Goal: Information Seeking & Learning: Compare options

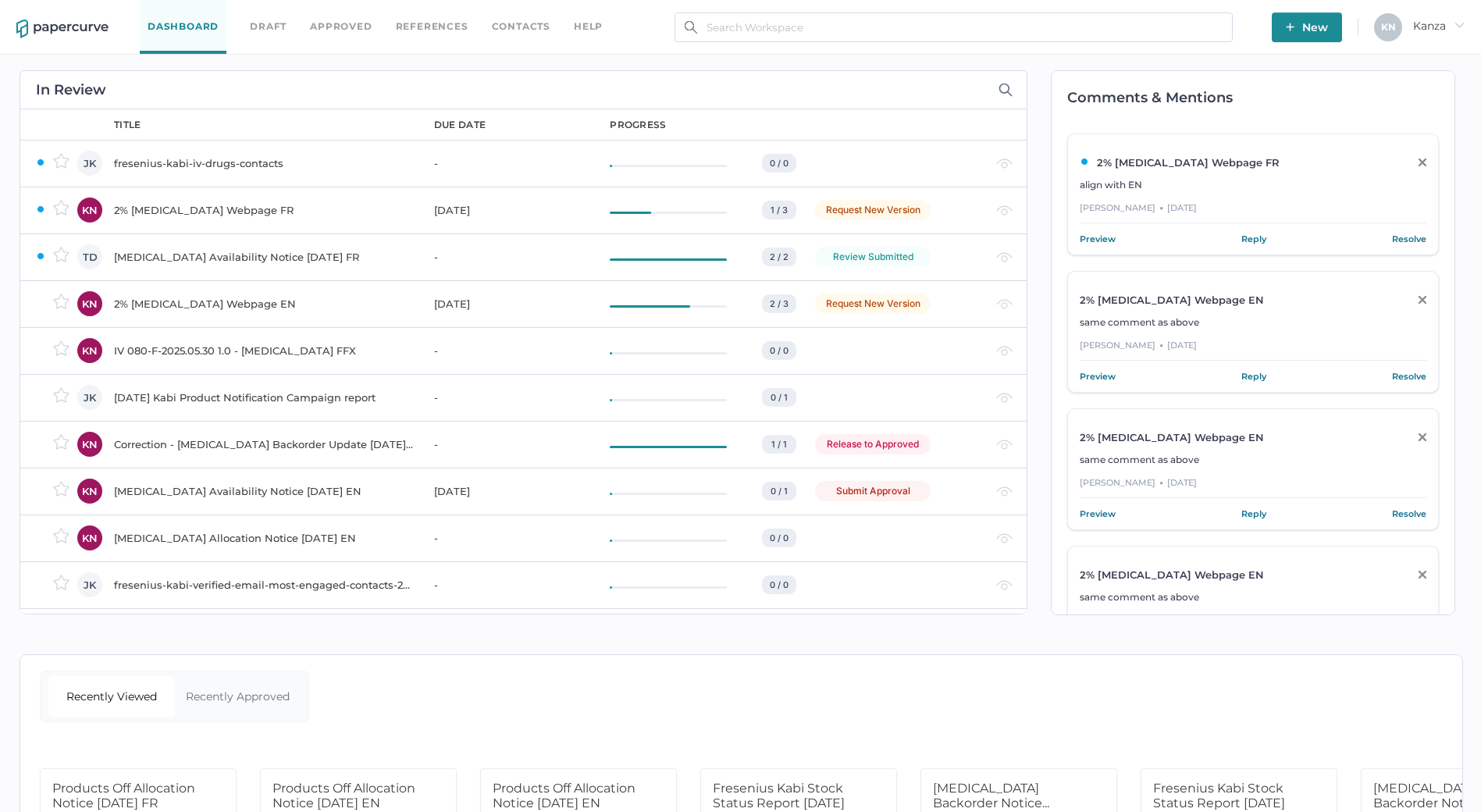
click at [630, 32] on div "Dashboard Draft Approved References Contacts help New K N Kanza arrow_right" at bounding box center [740, 27] width 1481 height 55
click at [877, 56] on div "In Review owner JK KN TD KN KN JK KN KN KN JK JK KN KN KN KN KN KN KN KN KN KN …" at bounding box center [520, 342] width 1016 height 576
click at [342, 35] on div "Dashboard Draft Approved References Contacts help" at bounding box center [382, 27] width 487 height 54
click at [351, 22] on link "Approved" at bounding box center [340, 26] width 61 height 17
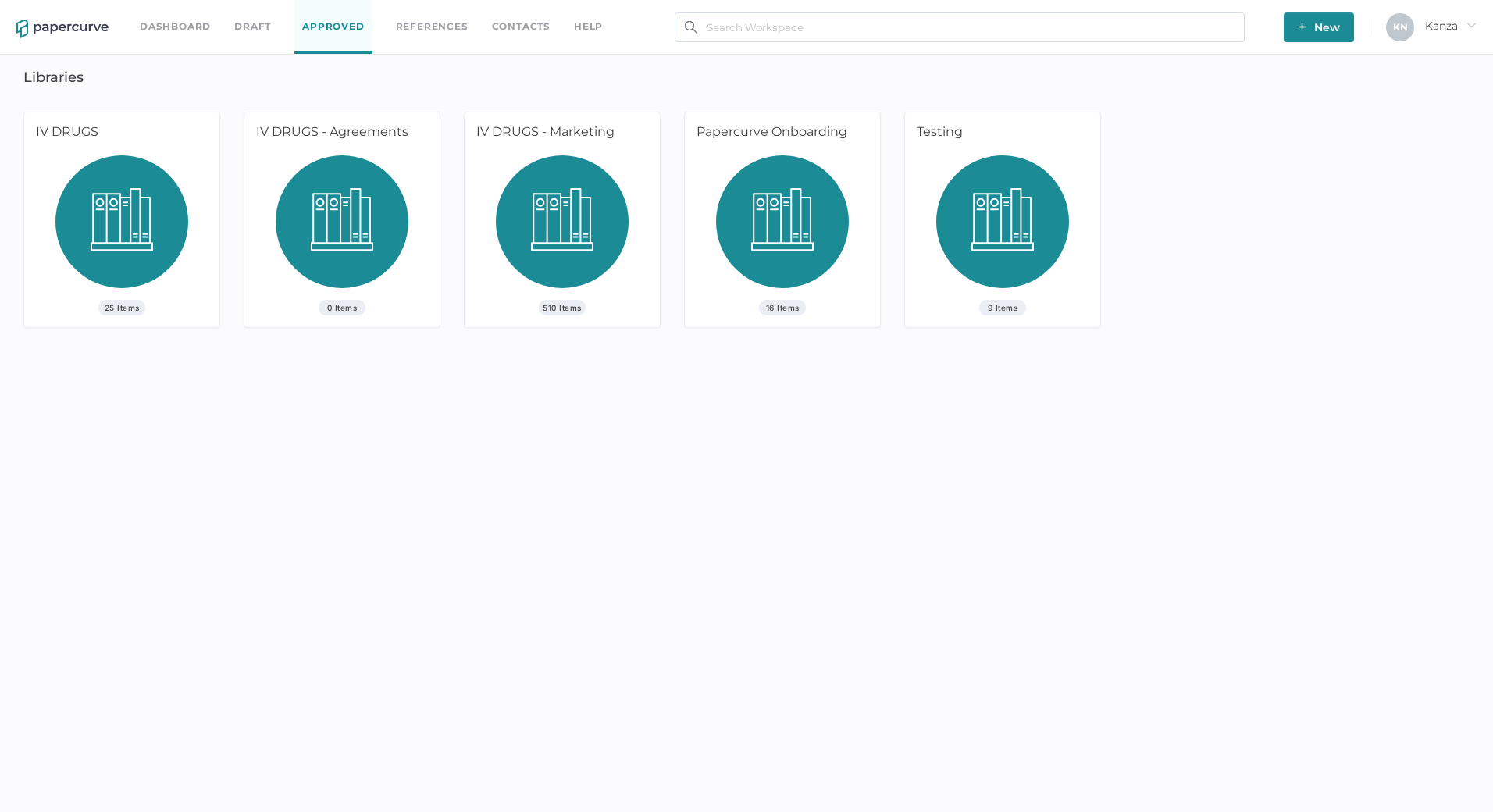
click at [485, 167] on div "510 Items" at bounding box center [562, 241] width 195 height 172
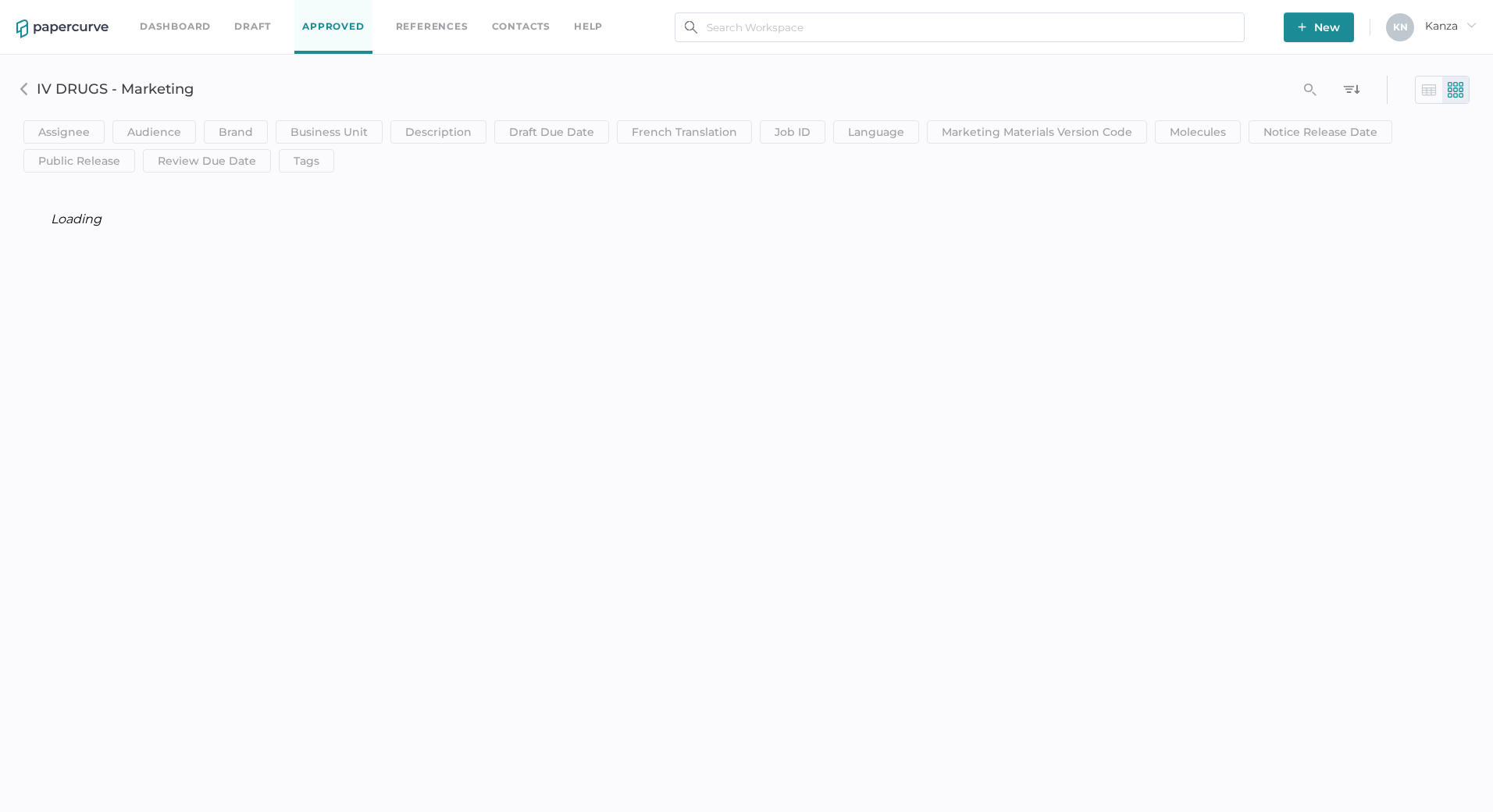
click at [515, 95] on h3 "IV DRUGS - Marketing" at bounding box center [532, 88] width 992 height 17
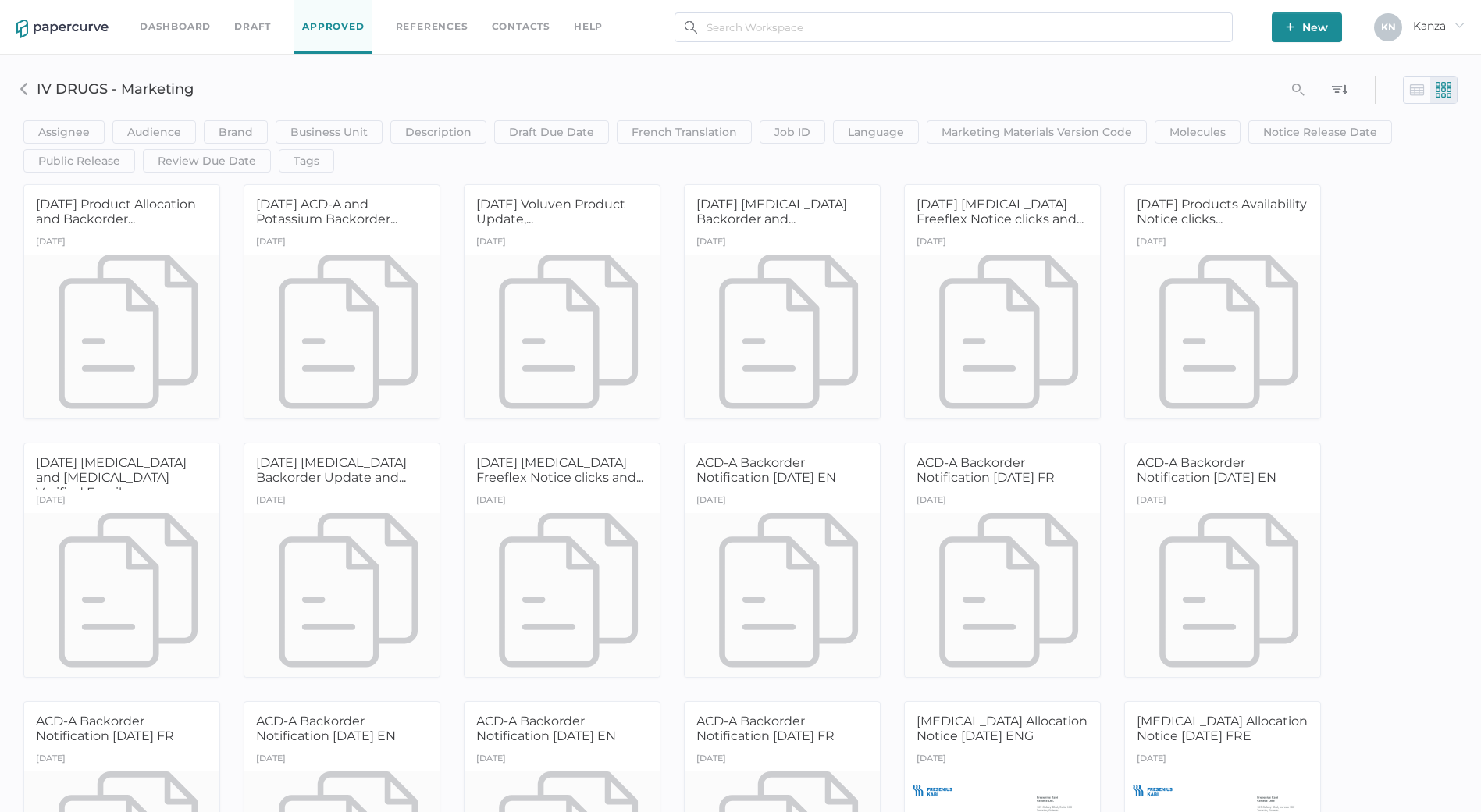
click at [515, 95] on h3 "IV DRUGS - Marketing" at bounding box center [527, 88] width 983 height 17
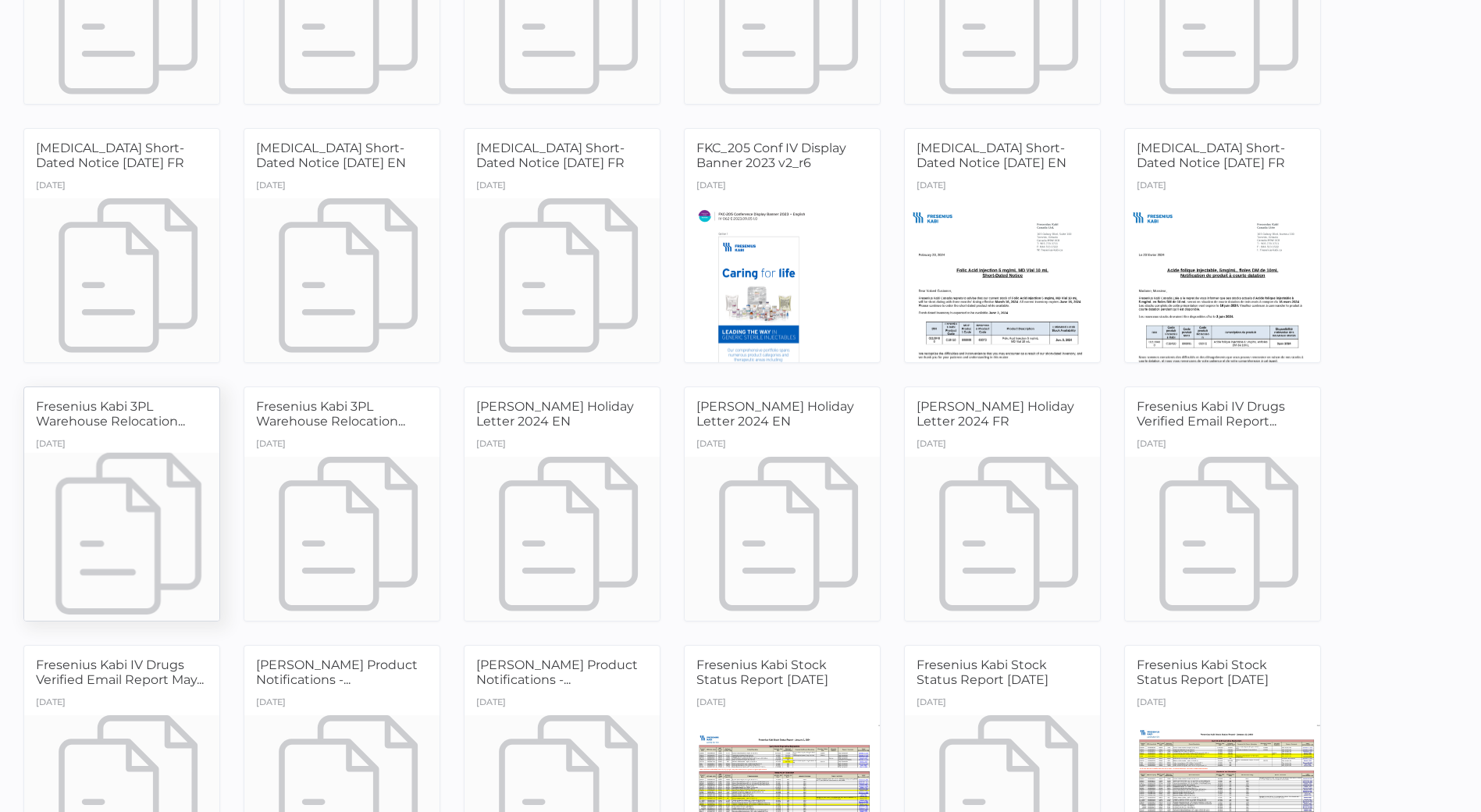
click at [66, 440] on div "Yesterday" at bounding box center [51, 446] width 30 height 22
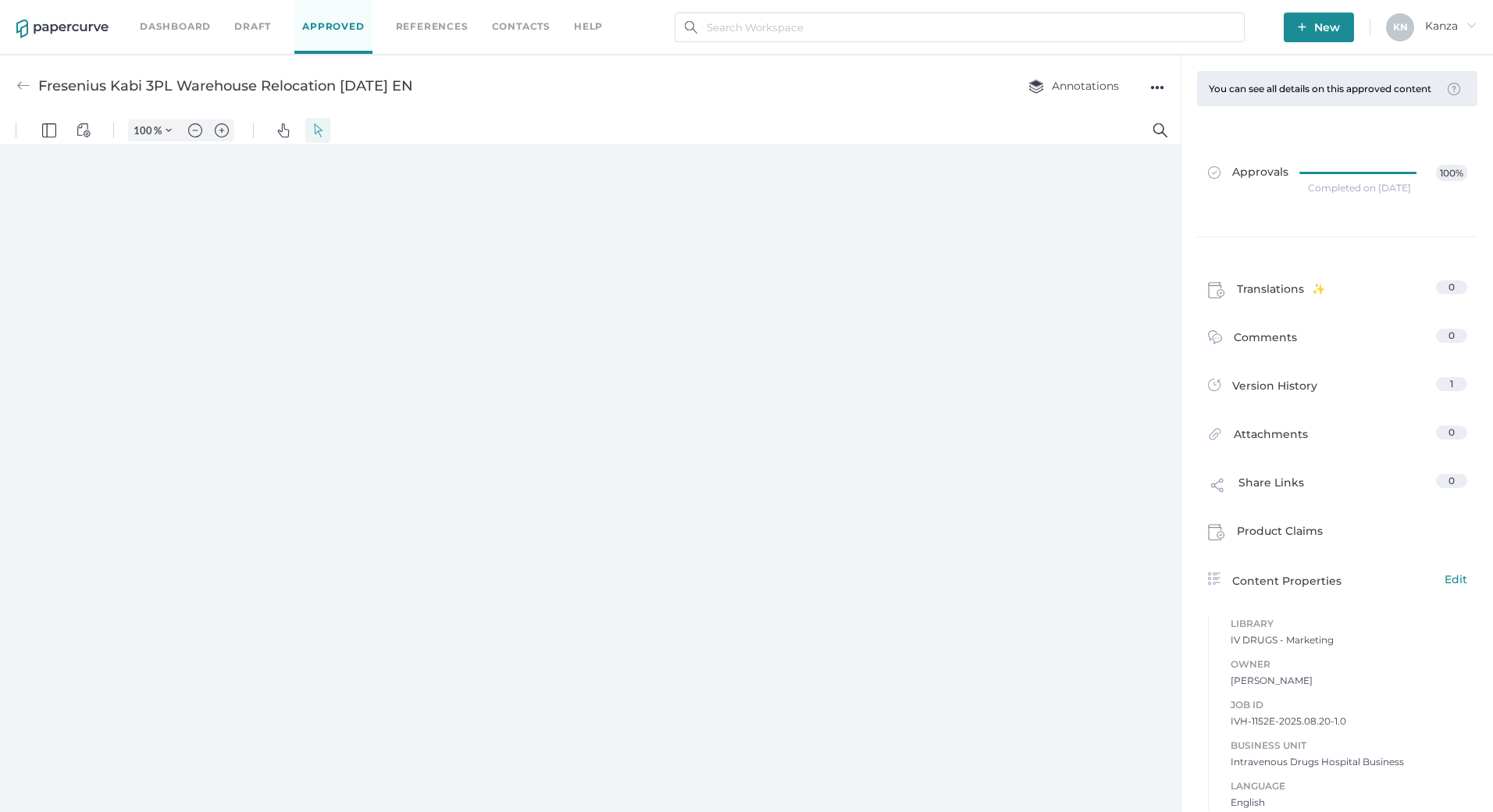
type input "107"
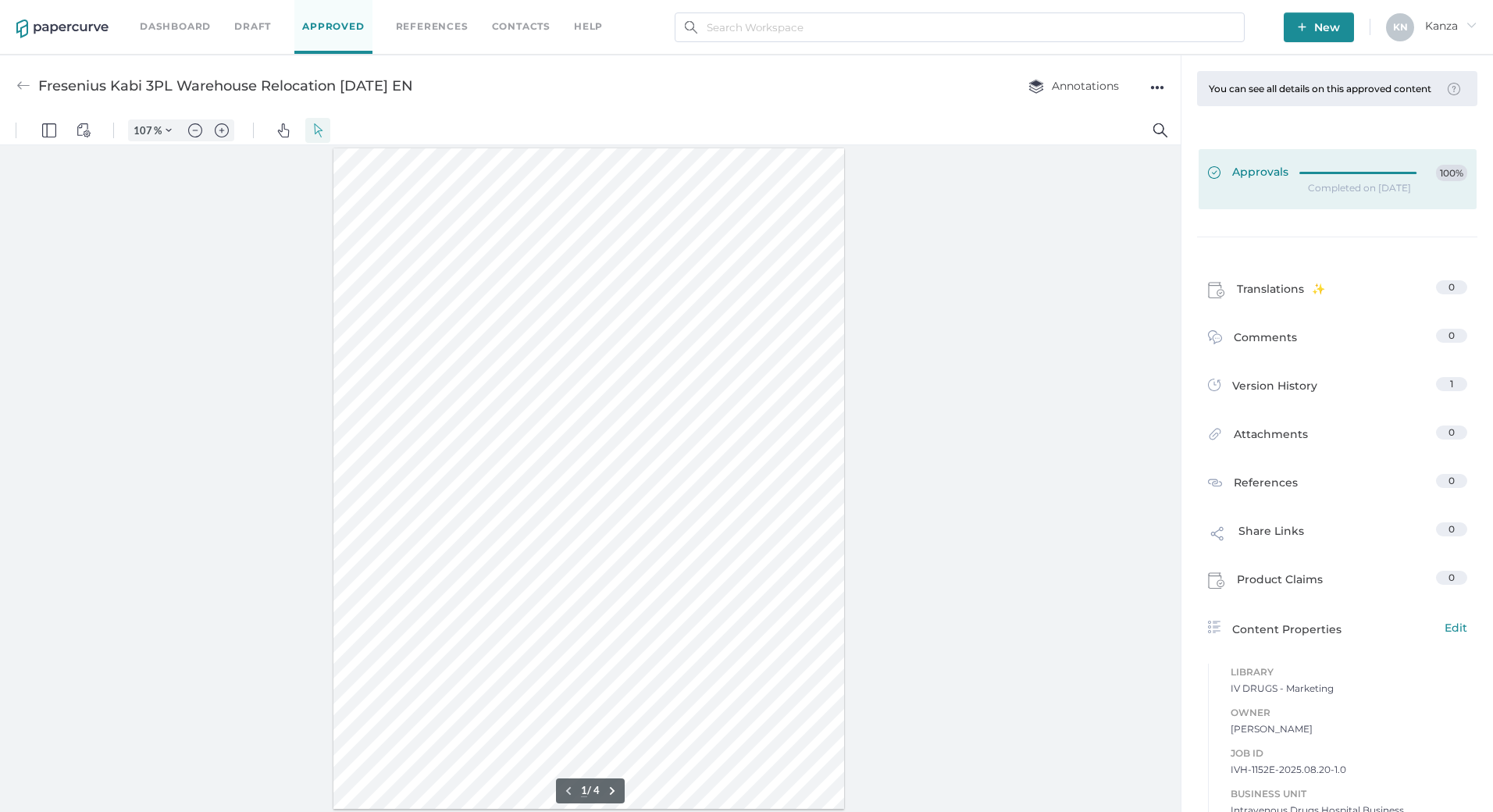
click at [1277, 182] on span "Approvals" at bounding box center [1247, 173] width 80 height 17
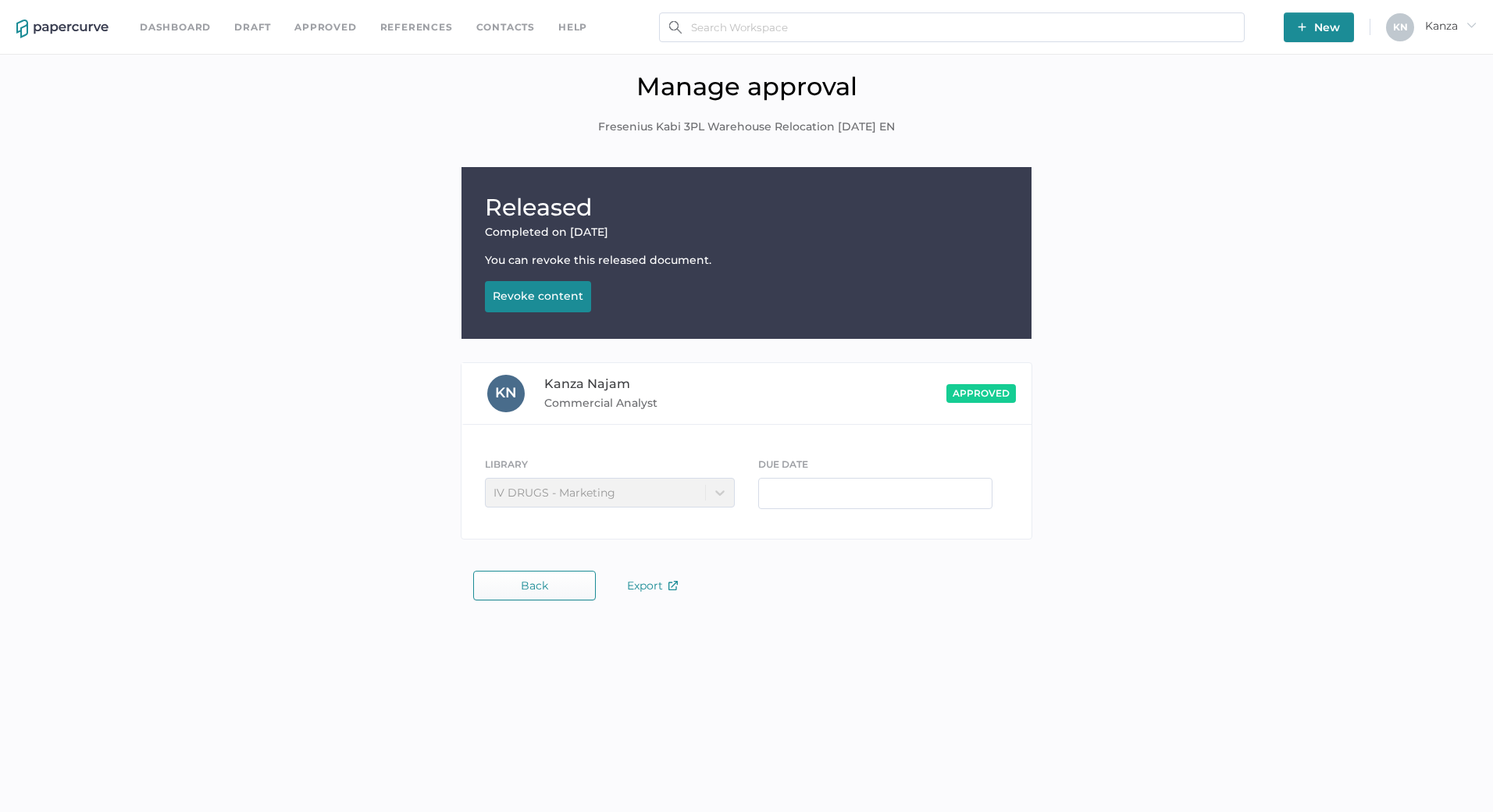
click at [542, 297] on div "Revoke content" at bounding box center [538, 296] width 90 height 14
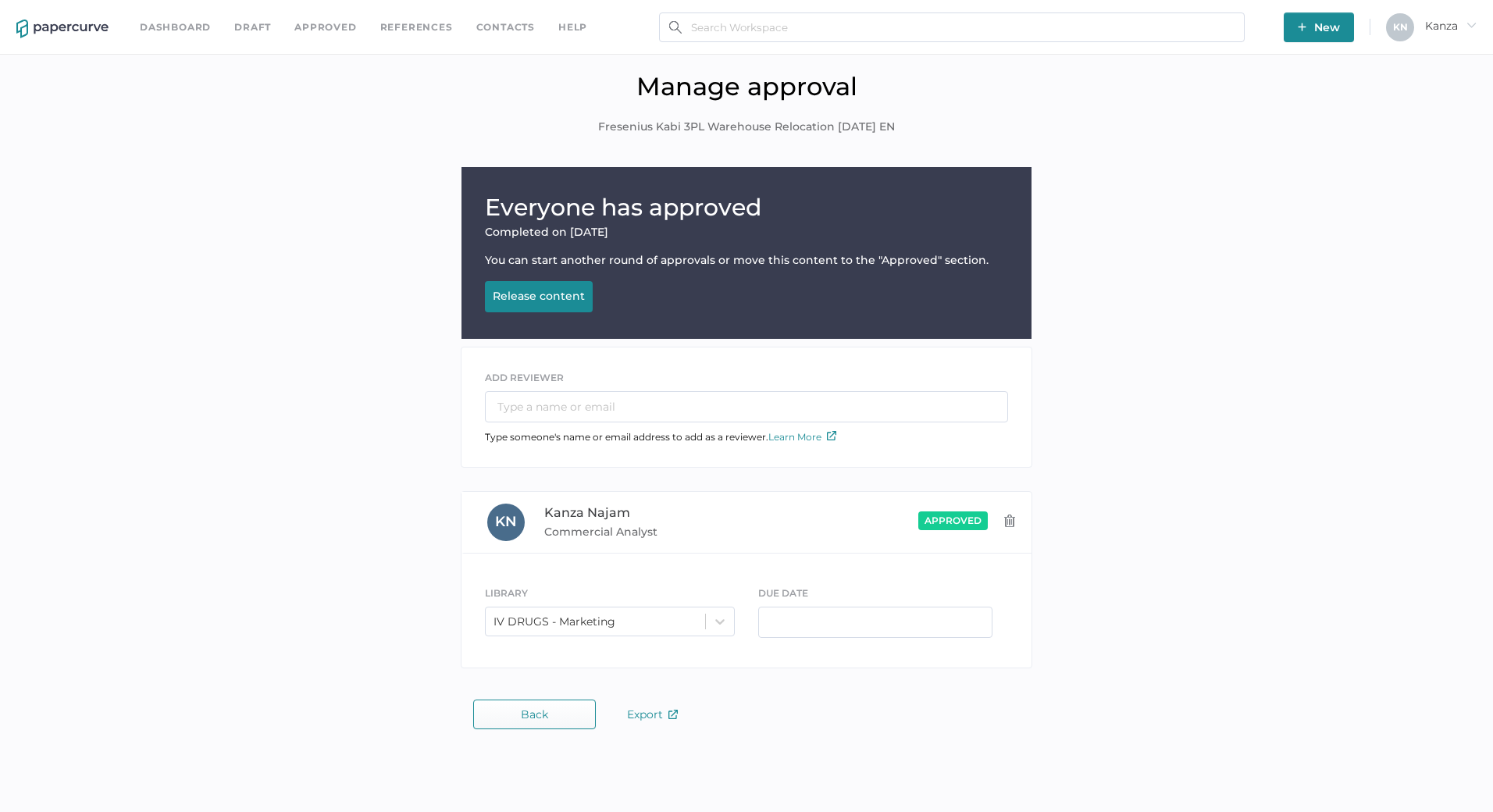
click at [566, 715] on button "Back" at bounding box center [535, 714] width 123 height 30
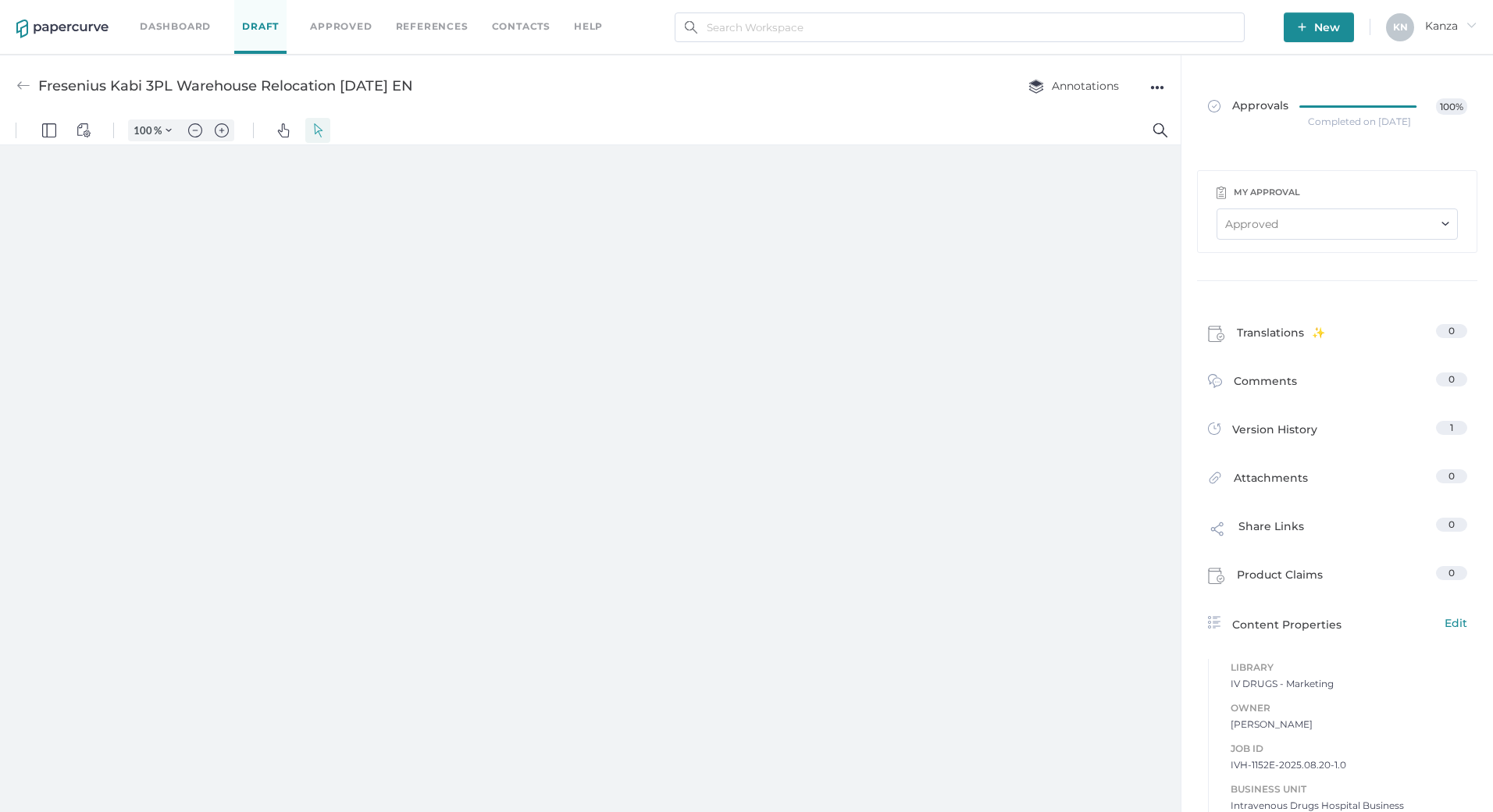
type input "107"
click at [346, 33] on link "Approved" at bounding box center [340, 26] width 61 height 17
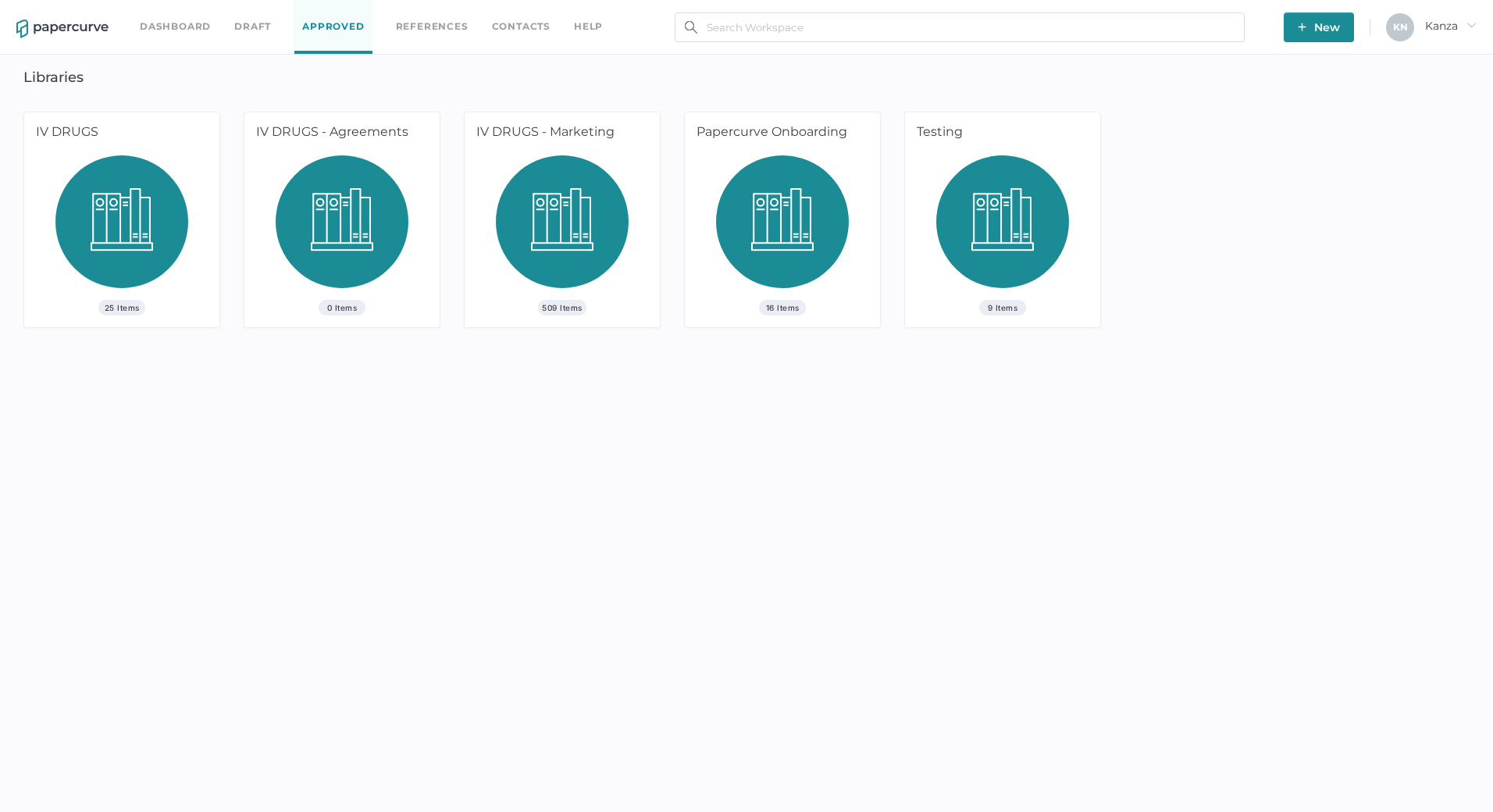
click at [500, 126] on div "IV DRUGS - Marketing" at bounding box center [559, 134] width 190 height 43
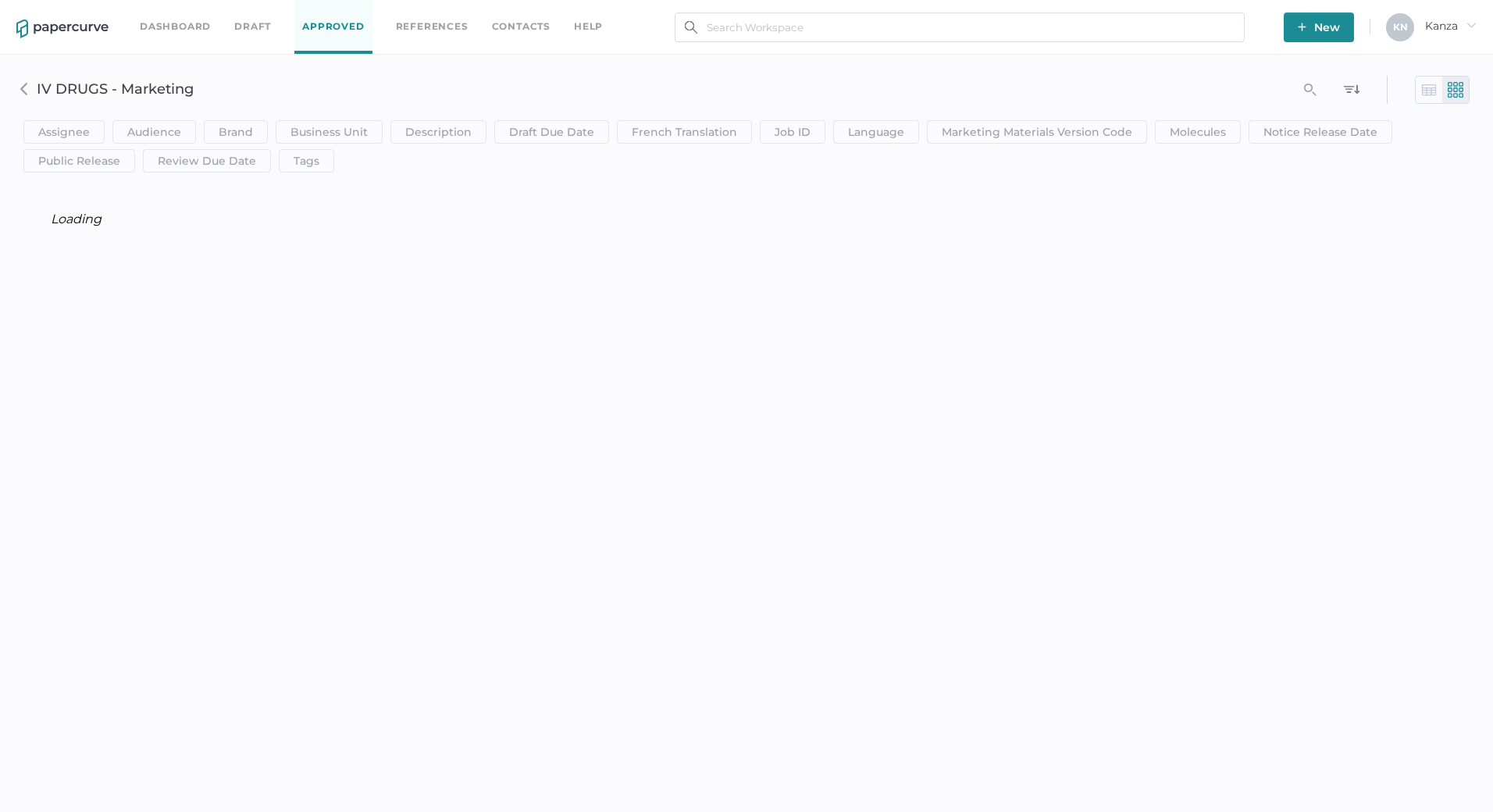
click at [520, 101] on div "Assignee Assignee Contains clear Save Audience HCP Direct to Consumer Patient I…" at bounding box center [747, 119] width 1470 height 106
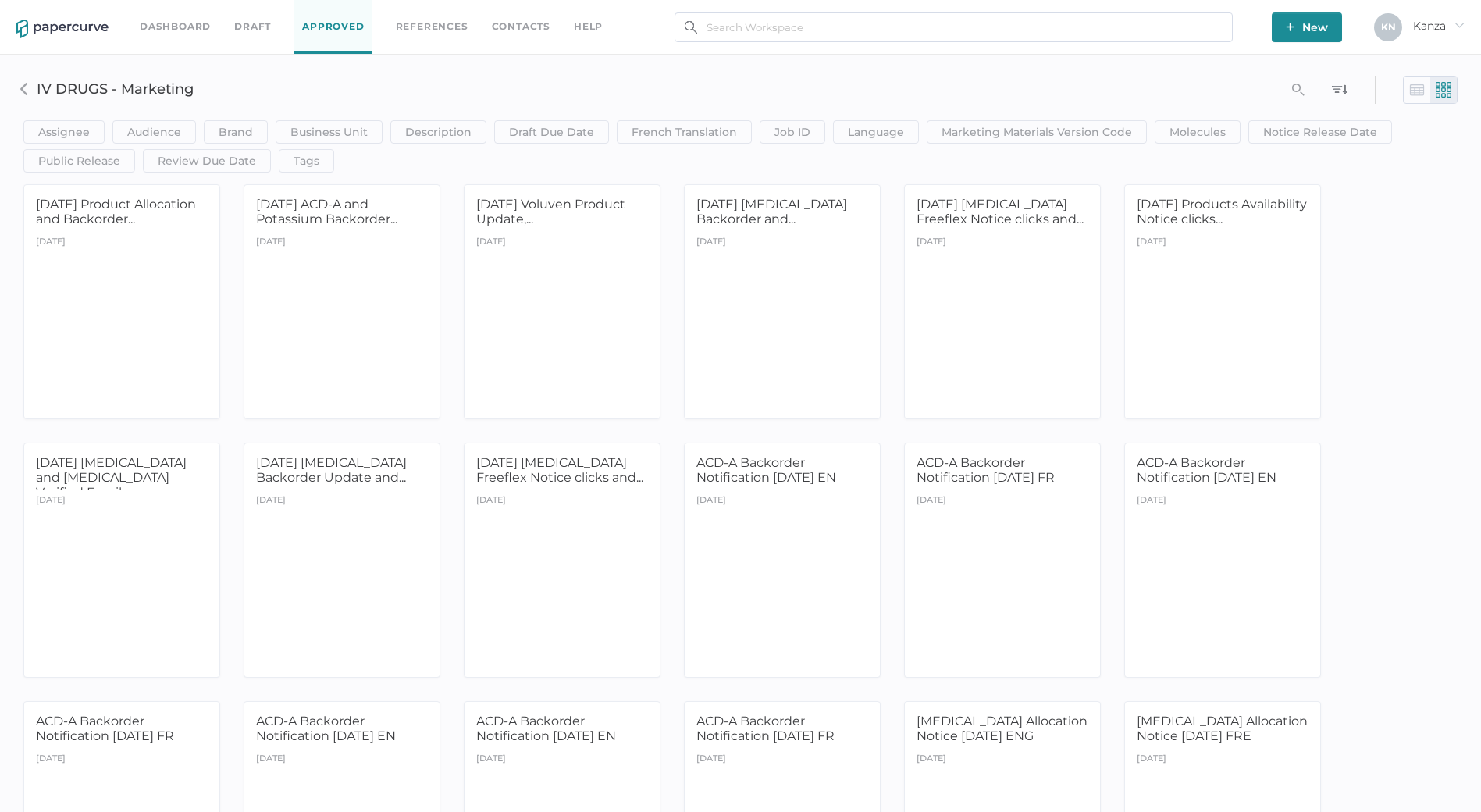
scroll to position [4707, 0]
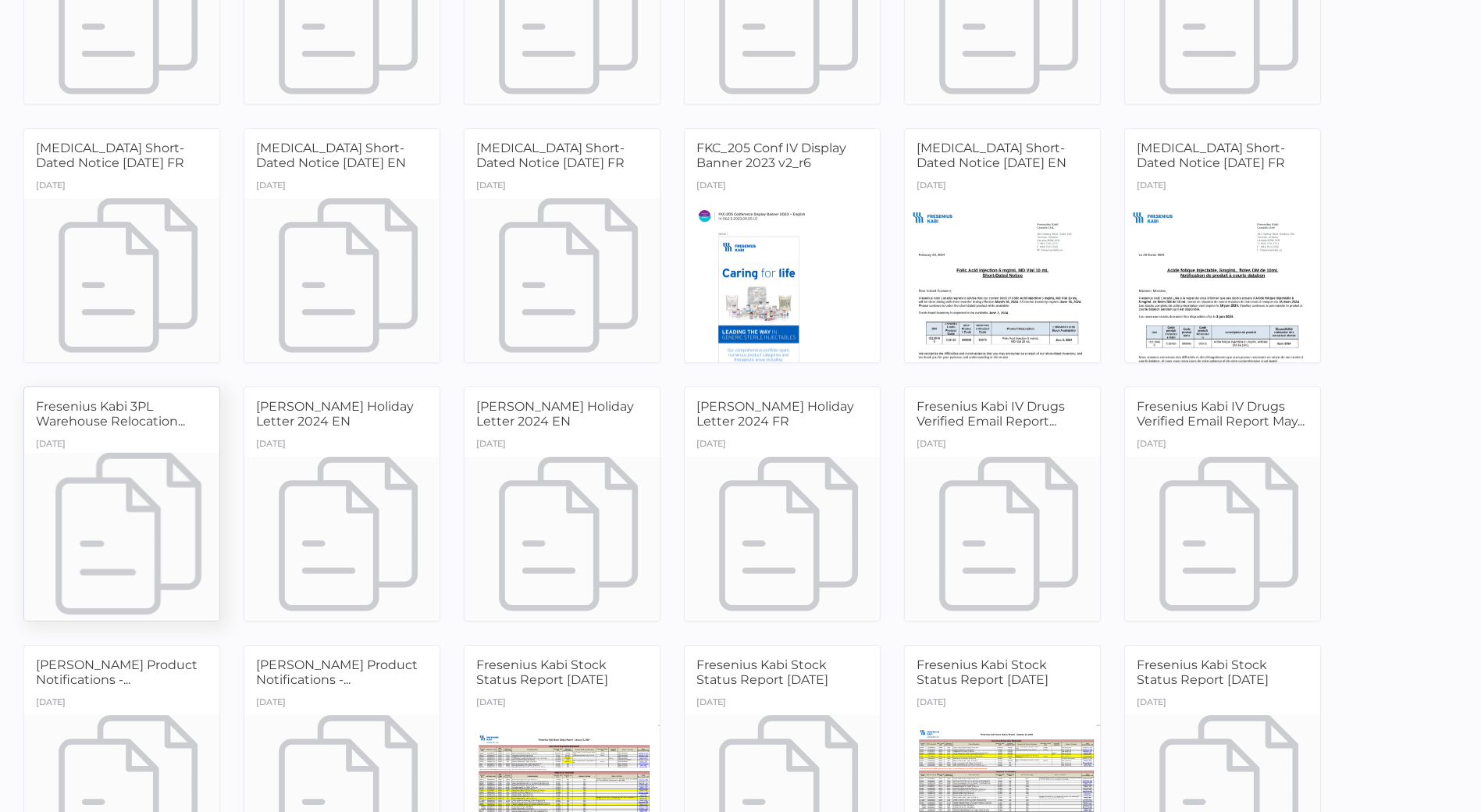
click at [128, 414] on span "Fresenius Kabi 3PL Warehouse Relocation..." at bounding box center [111, 414] width 149 height 30
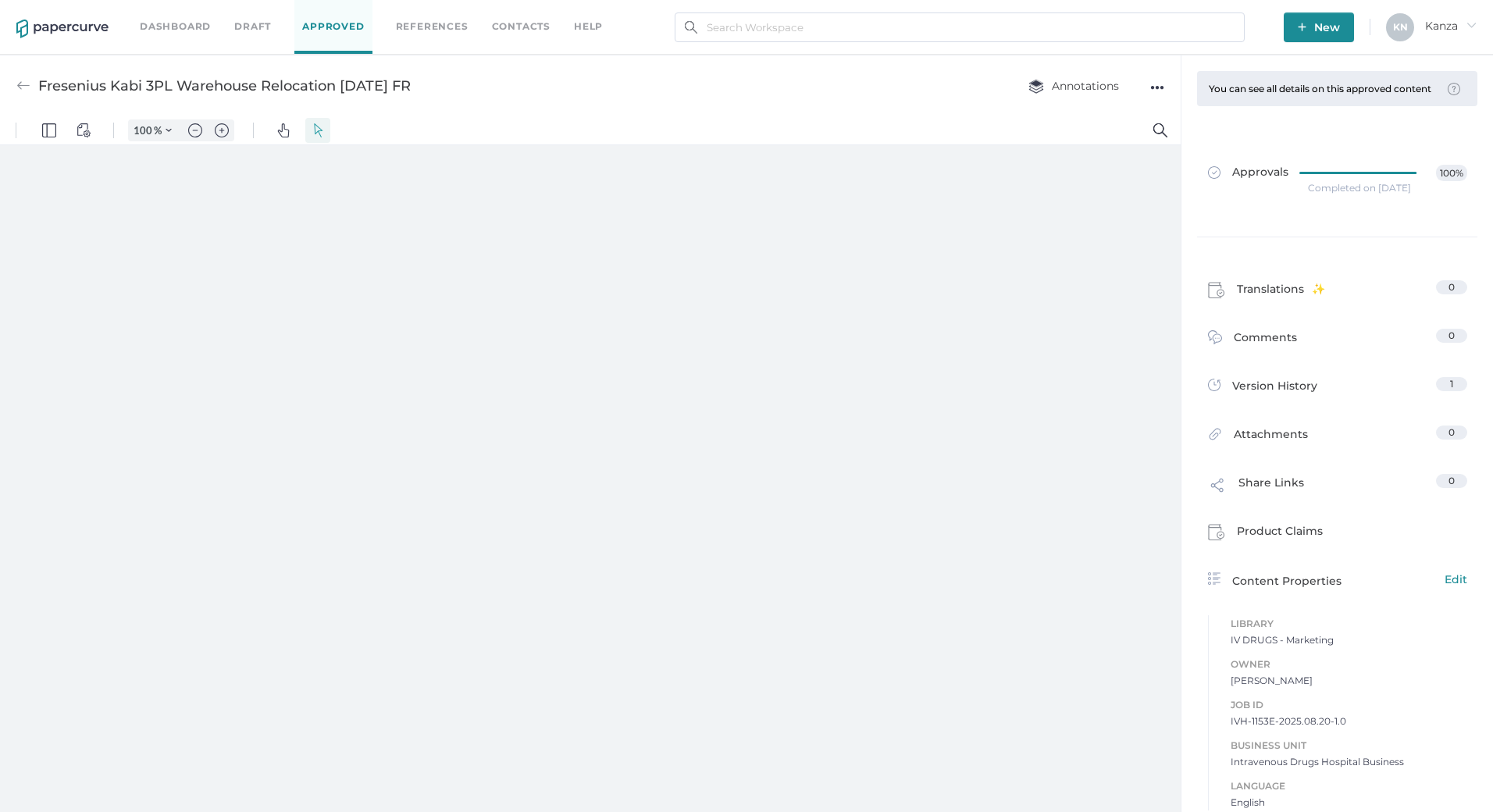
type input "107"
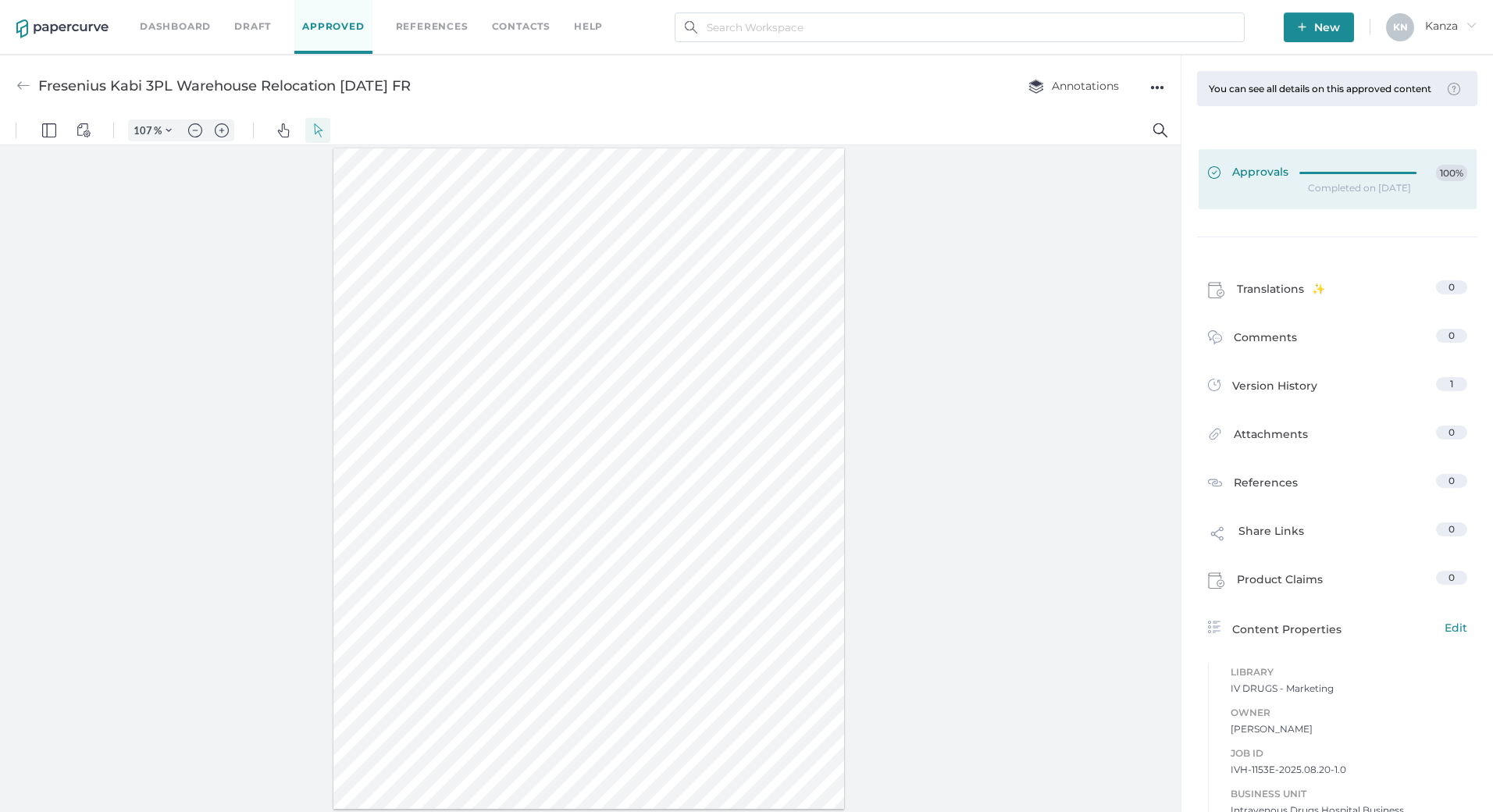
click at [1324, 177] on div at bounding box center [1363, 170] width 127 height 12
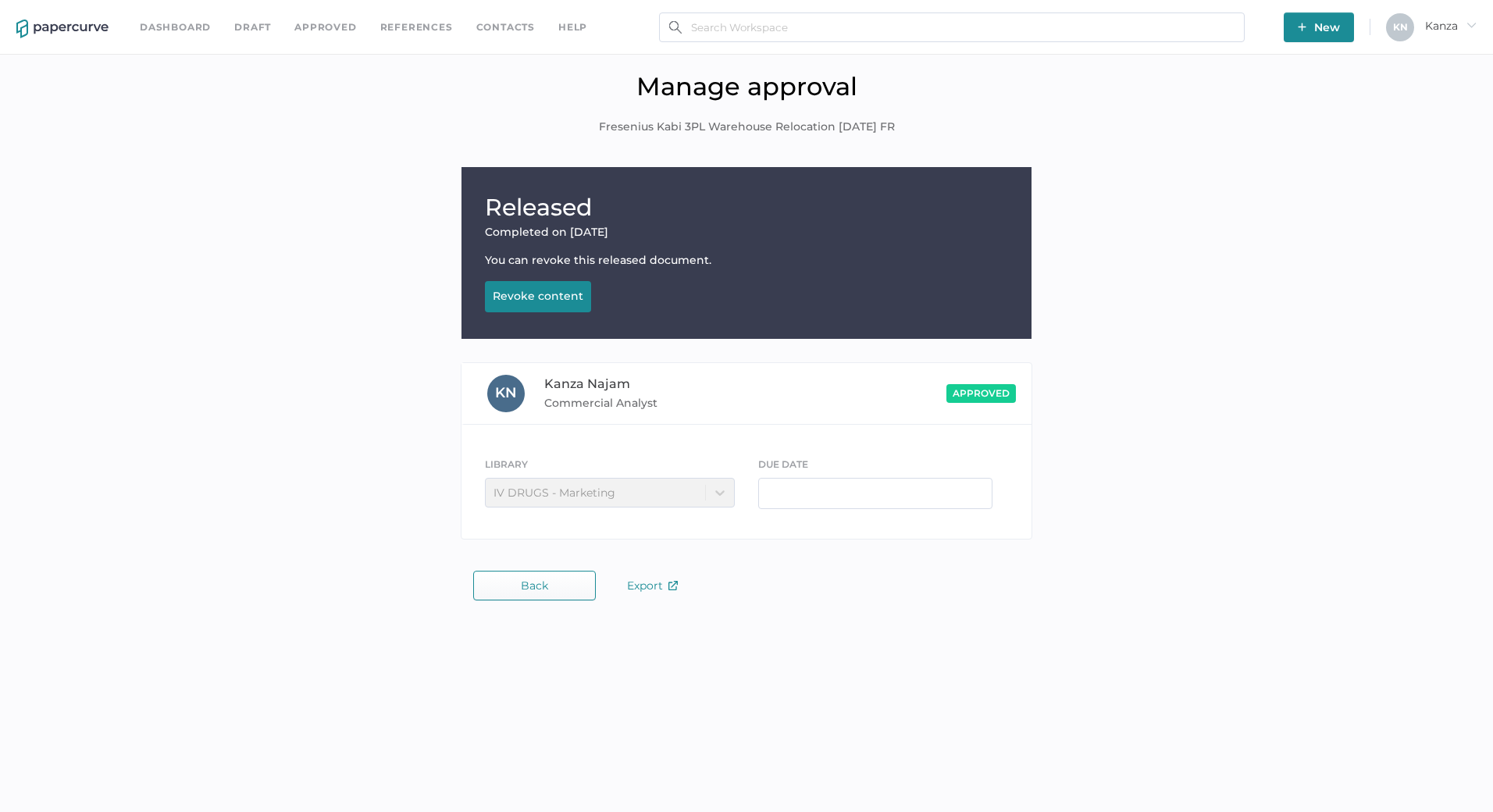
click at [566, 301] on div "Revoke content" at bounding box center [538, 296] width 90 height 14
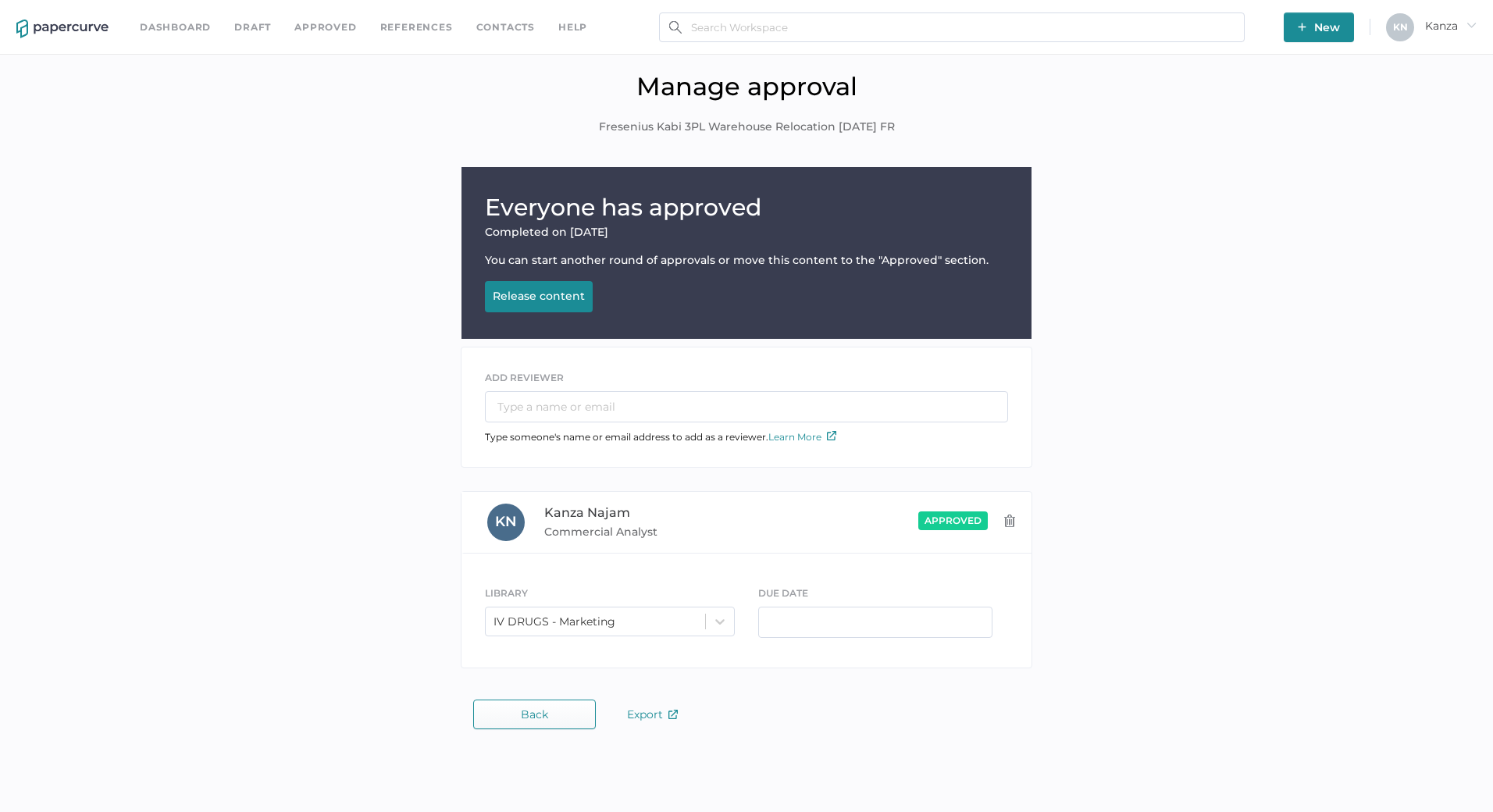
click at [178, 31] on link "Dashboard" at bounding box center [175, 27] width 71 height 17
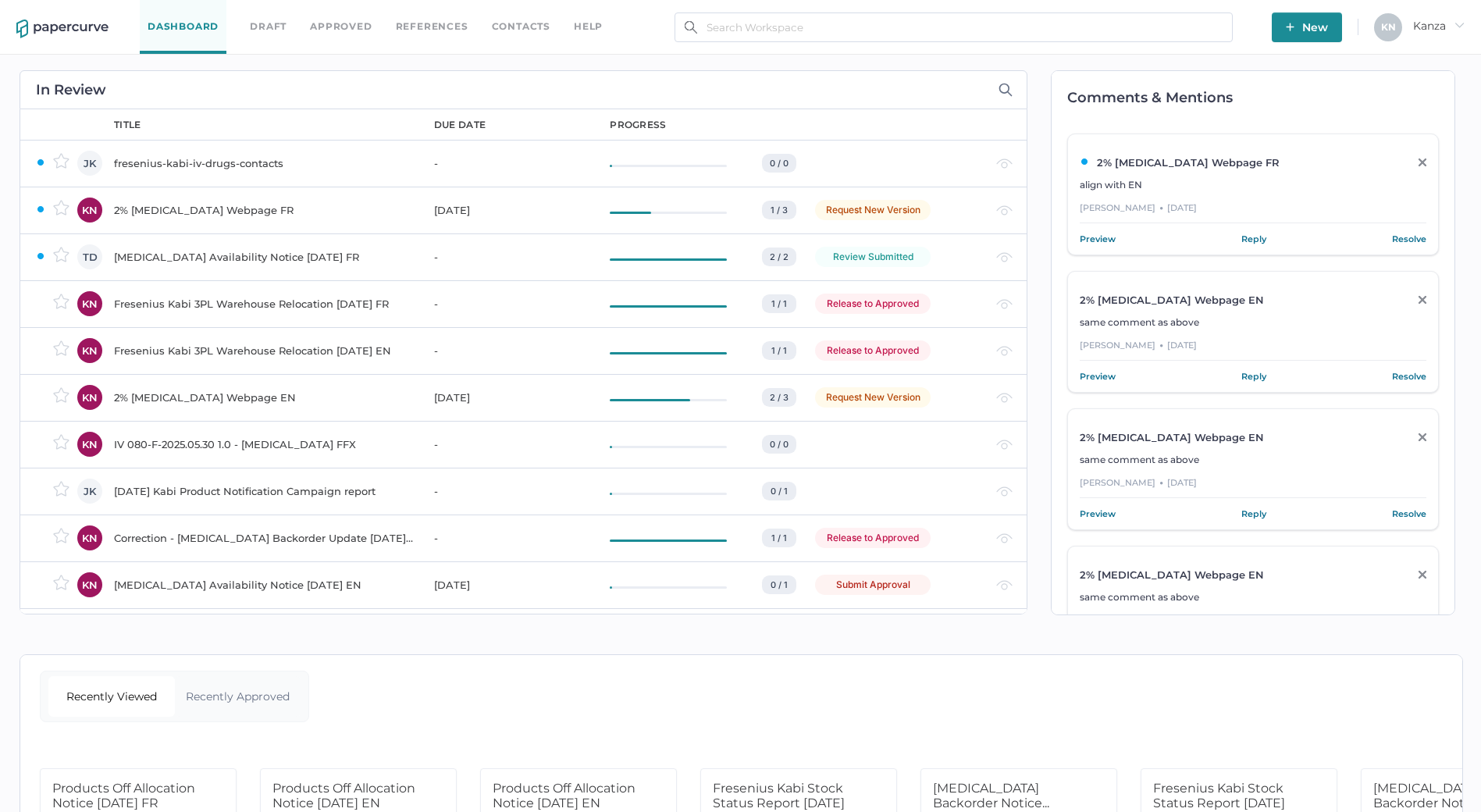
click at [361, 345] on div "Fresenius Kabi 3PL Warehouse Relocation [DATE] EN" at bounding box center [265, 351] width 301 height 19
click at [342, 353] on div "Fresenius Kabi 3PL Warehouse Relocation 08.20.2025 FR" at bounding box center [265, 351] width 301 height 19
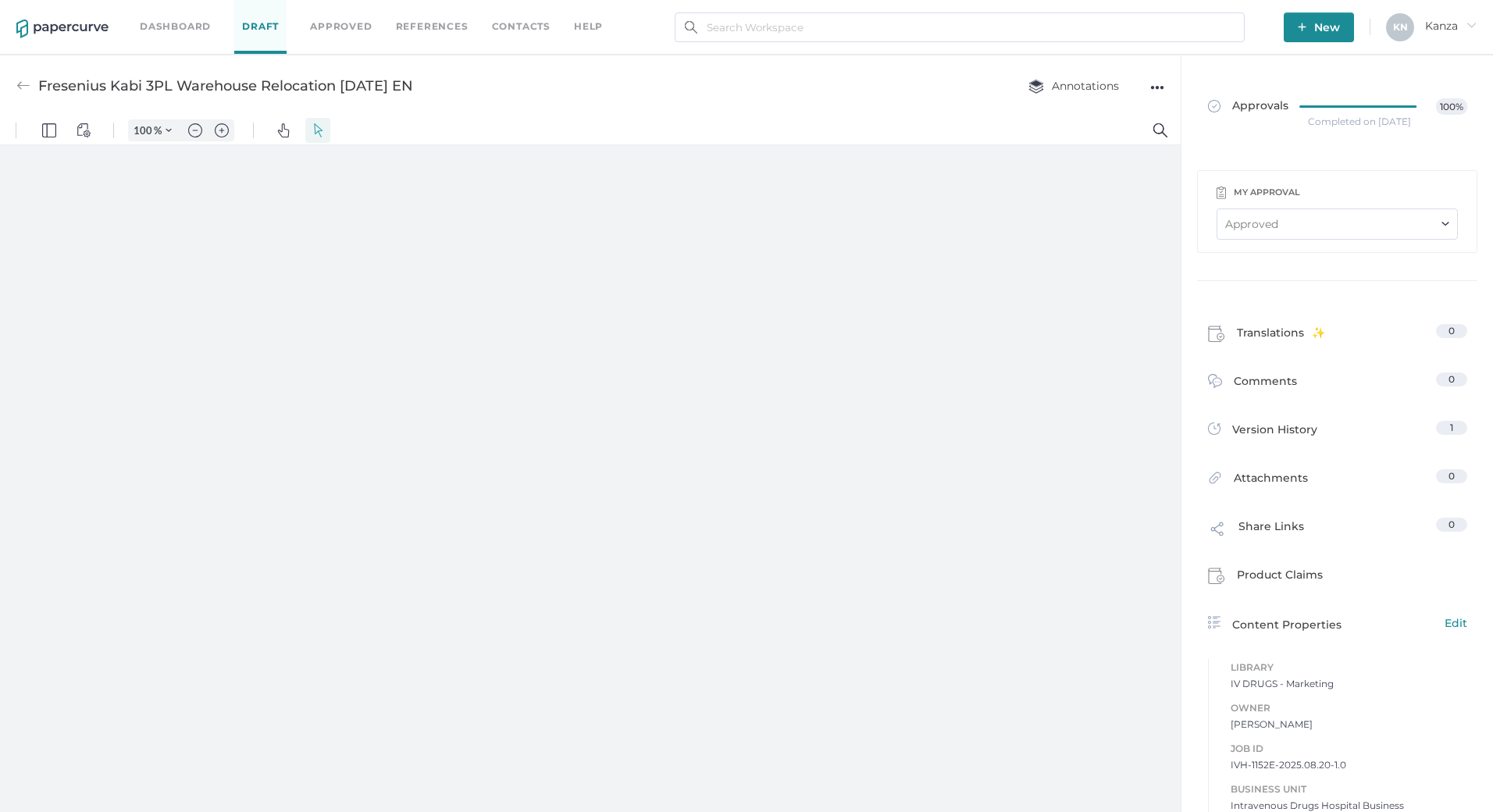
type input "107"
click at [1153, 83] on div "●●●" at bounding box center [1156, 87] width 14 height 22
click at [1098, 204] on span "Upload new version" at bounding box center [1096, 206] width 108 height 30
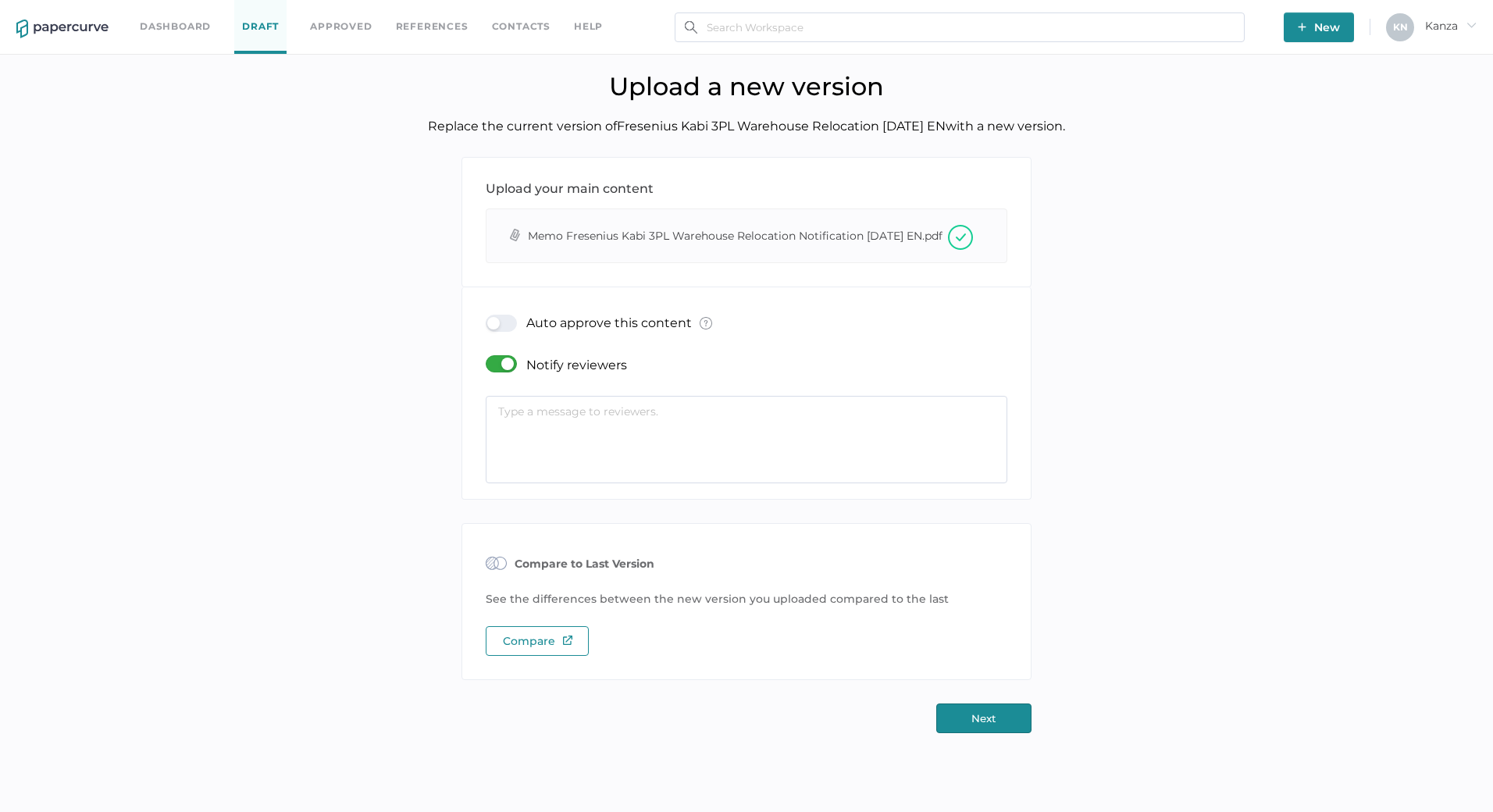
click at [498, 372] on div at bounding box center [506, 364] width 41 height 17
click at [488, 357] on input "checkbox" at bounding box center [488, 357] width 0 height 0
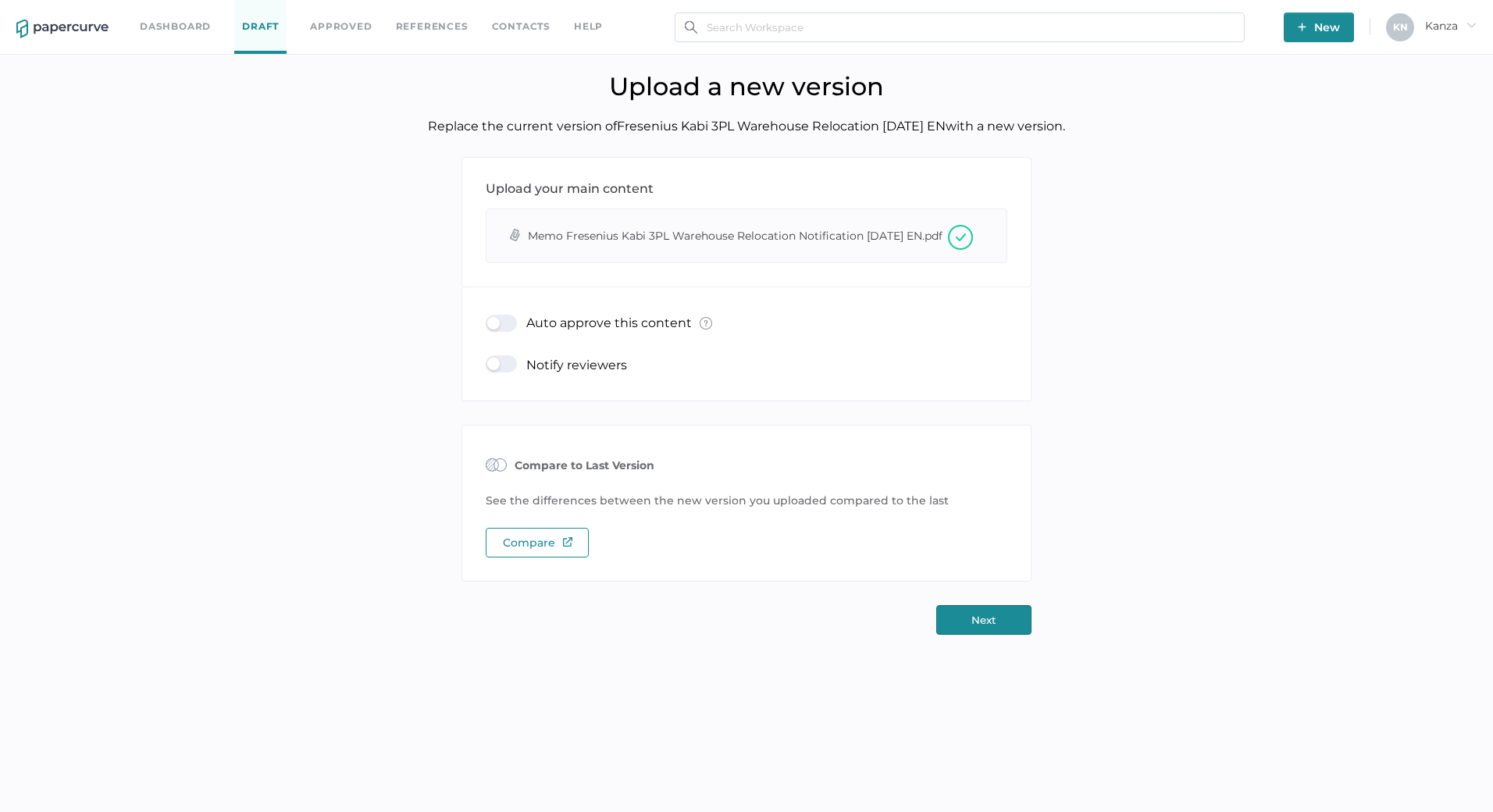
click at [975, 634] on button "Next" at bounding box center [983, 619] width 95 height 30
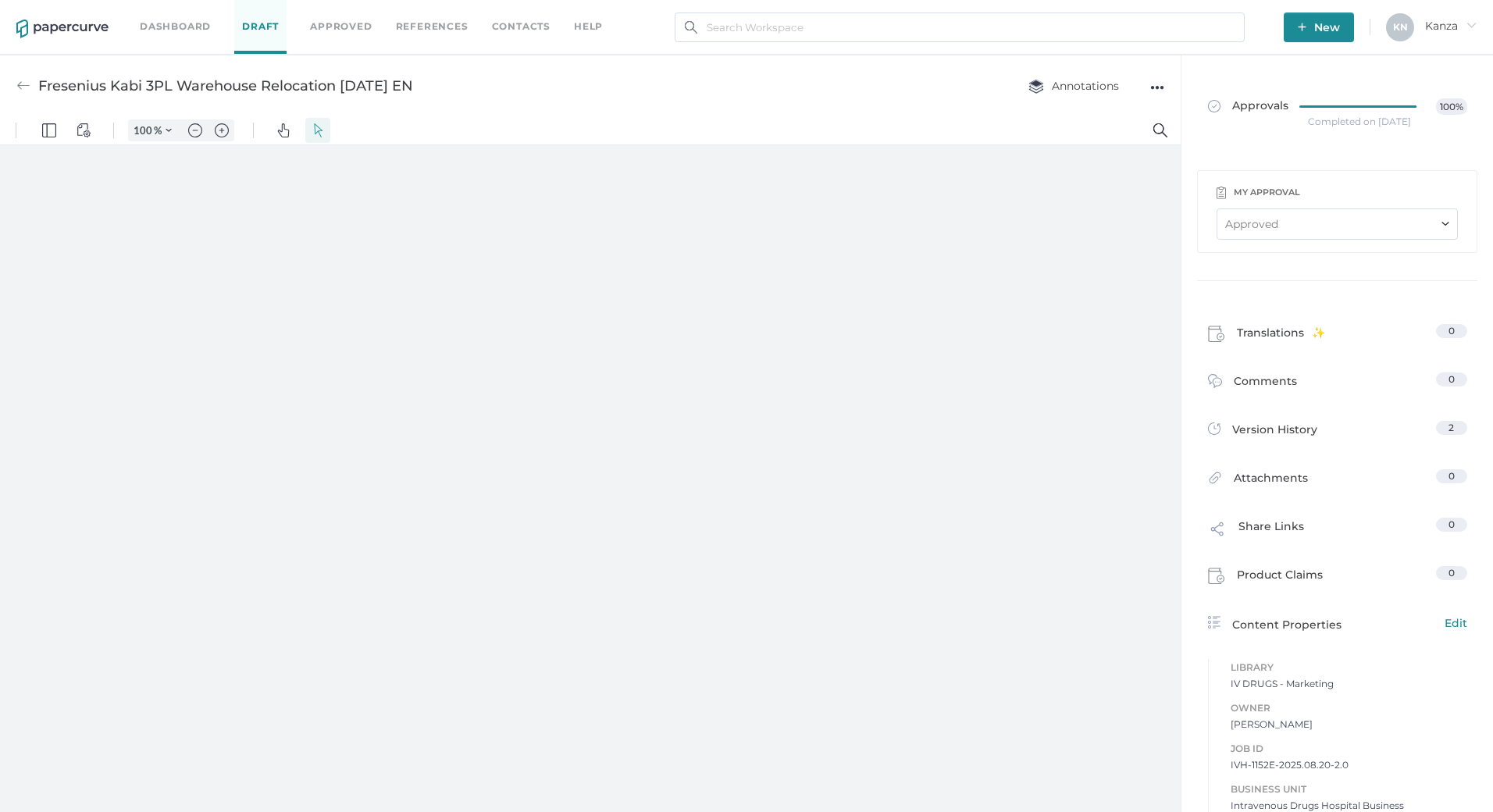
type input "107"
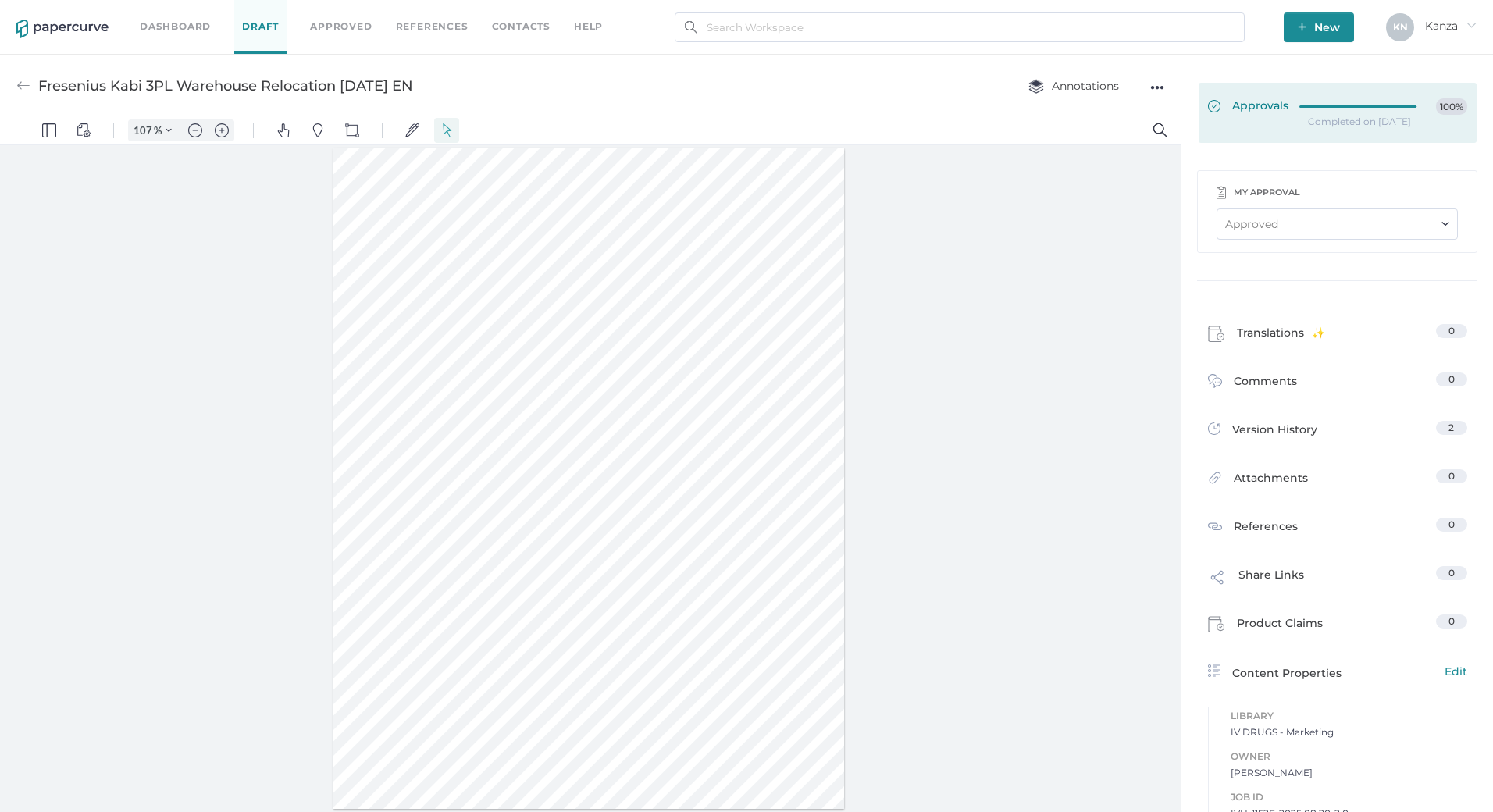
click at [1216, 113] on span at bounding box center [1220, 107] width 24 height 17
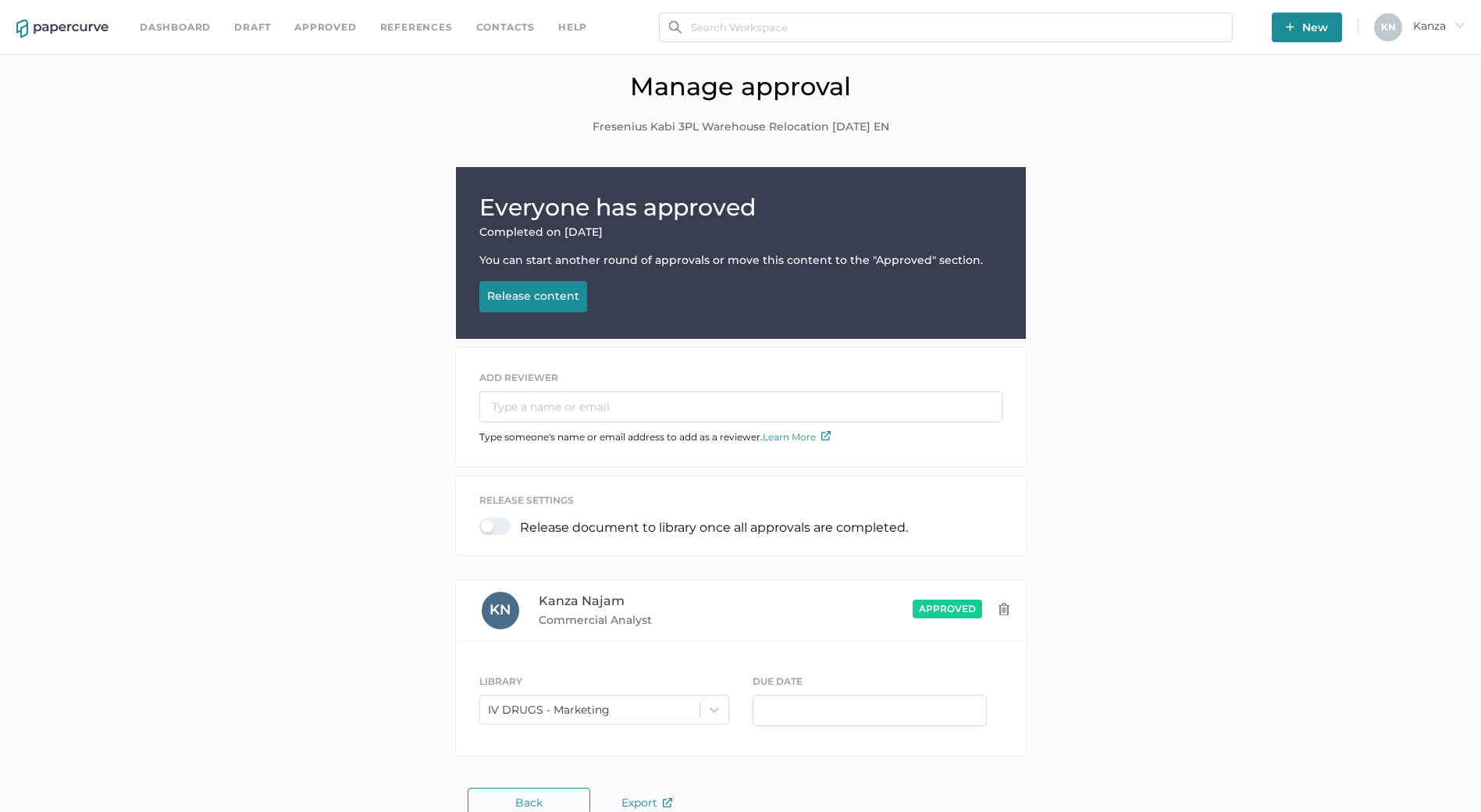
click at [549, 799] on button "Back" at bounding box center [529, 803] width 123 height 30
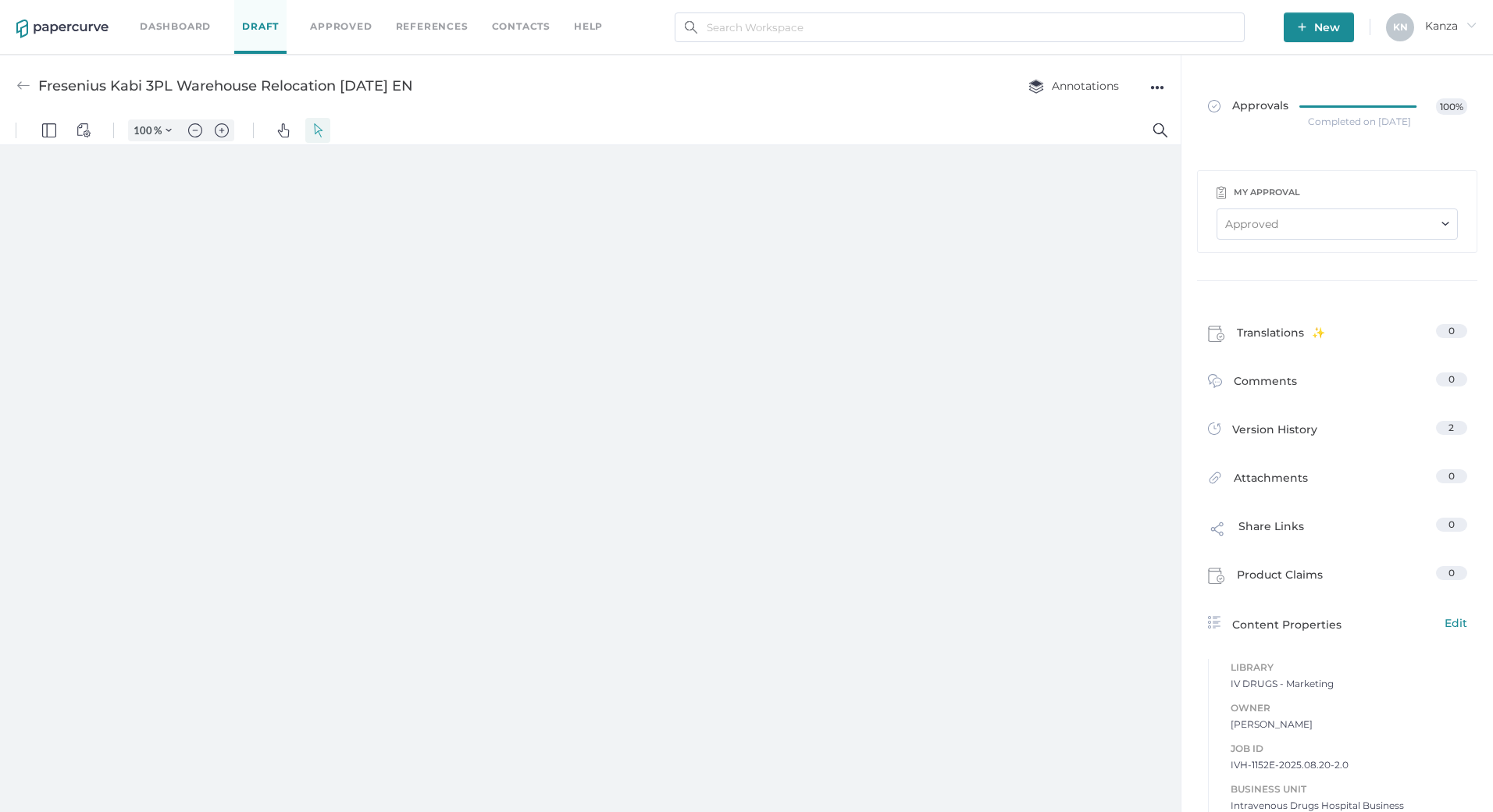
type input "107"
click at [1151, 90] on div "●●●" at bounding box center [1156, 87] width 14 height 22
click at [856, 83] on div "Fresenius Kabi 3PL Warehouse Relocation 08.20.2025 EN Annotations ●●● Download …" at bounding box center [590, 86] width 1180 height 61
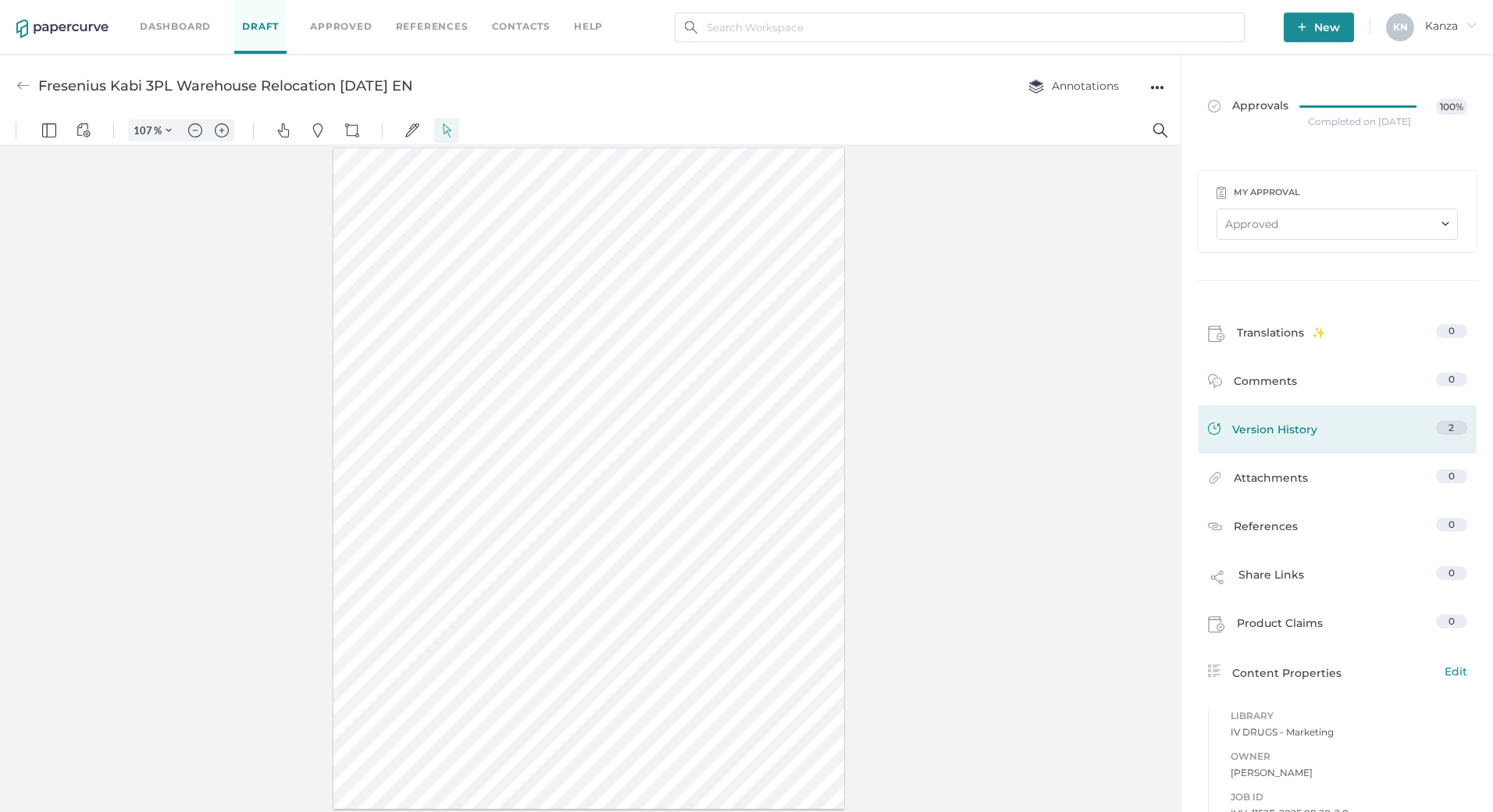
click at [1292, 416] on div "Version History 2" at bounding box center [1337, 430] width 278 height 48
click at [1296, 432] on span "Version History" at bounding box center [1273, 432] width 85 height 22
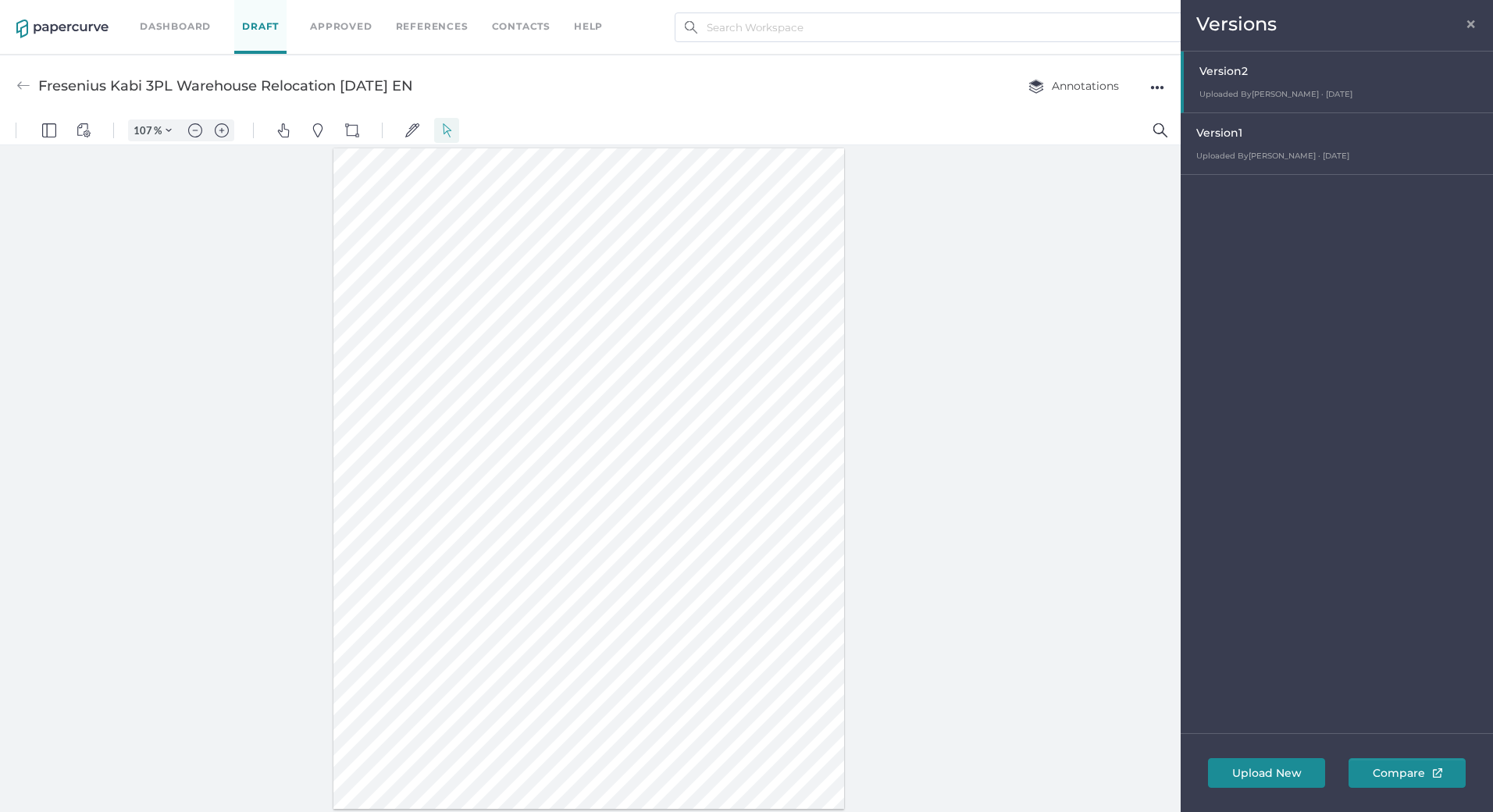
click at [1407, 772] on span "Compare" at bounding box center [1406, 773] width 87 height 28
click at [1468, 23] on span "×" at bounding box center [1471, 21] width 12 height 12
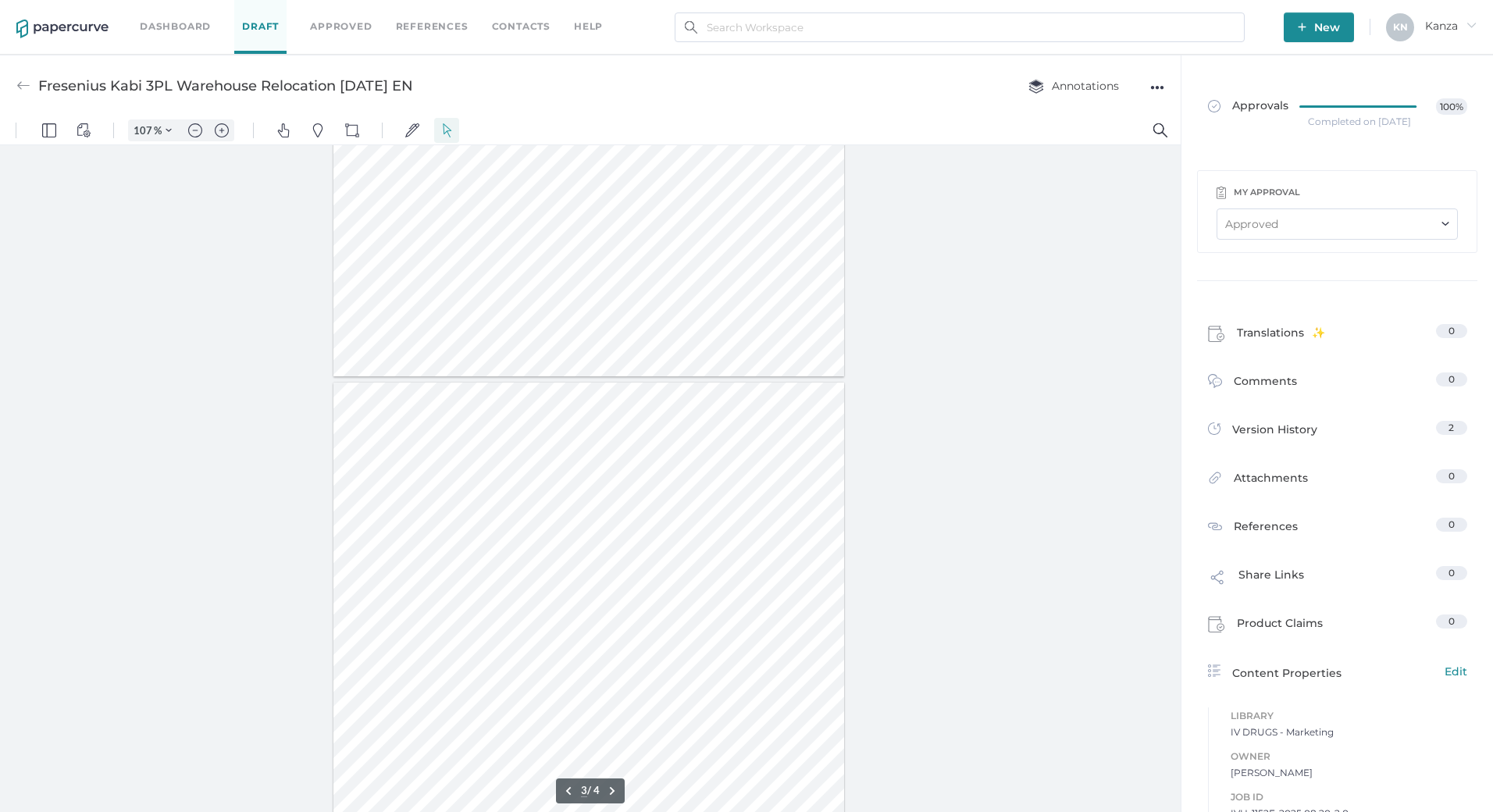
scroll to position [1099, 0]
type input "1"
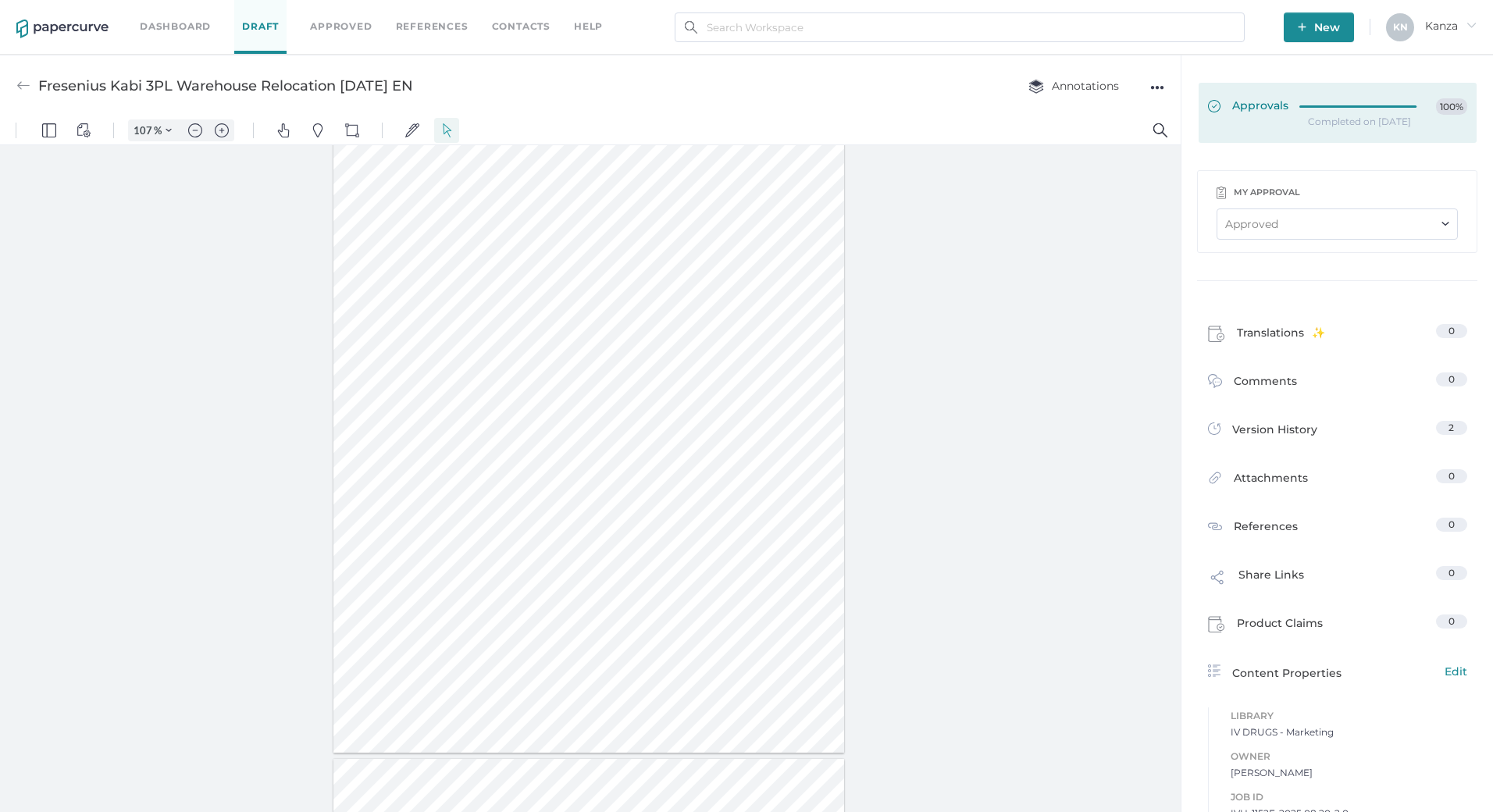
click at [1300, 110] on div at bounding box center [1363, 107] width 127 height 17
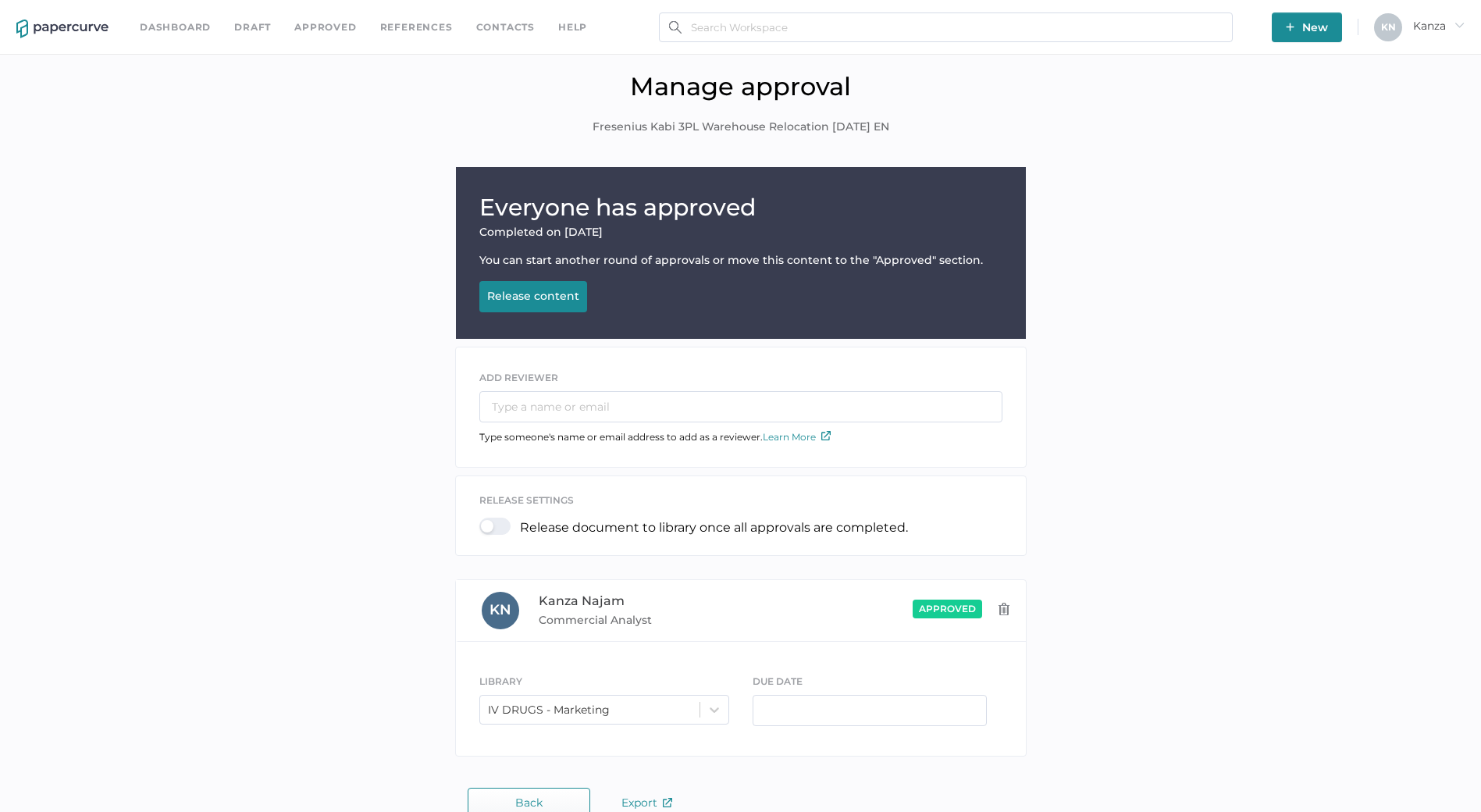
click at [557, 294] on div "Release content" at bounding box center [533, 296] width 92 height 14
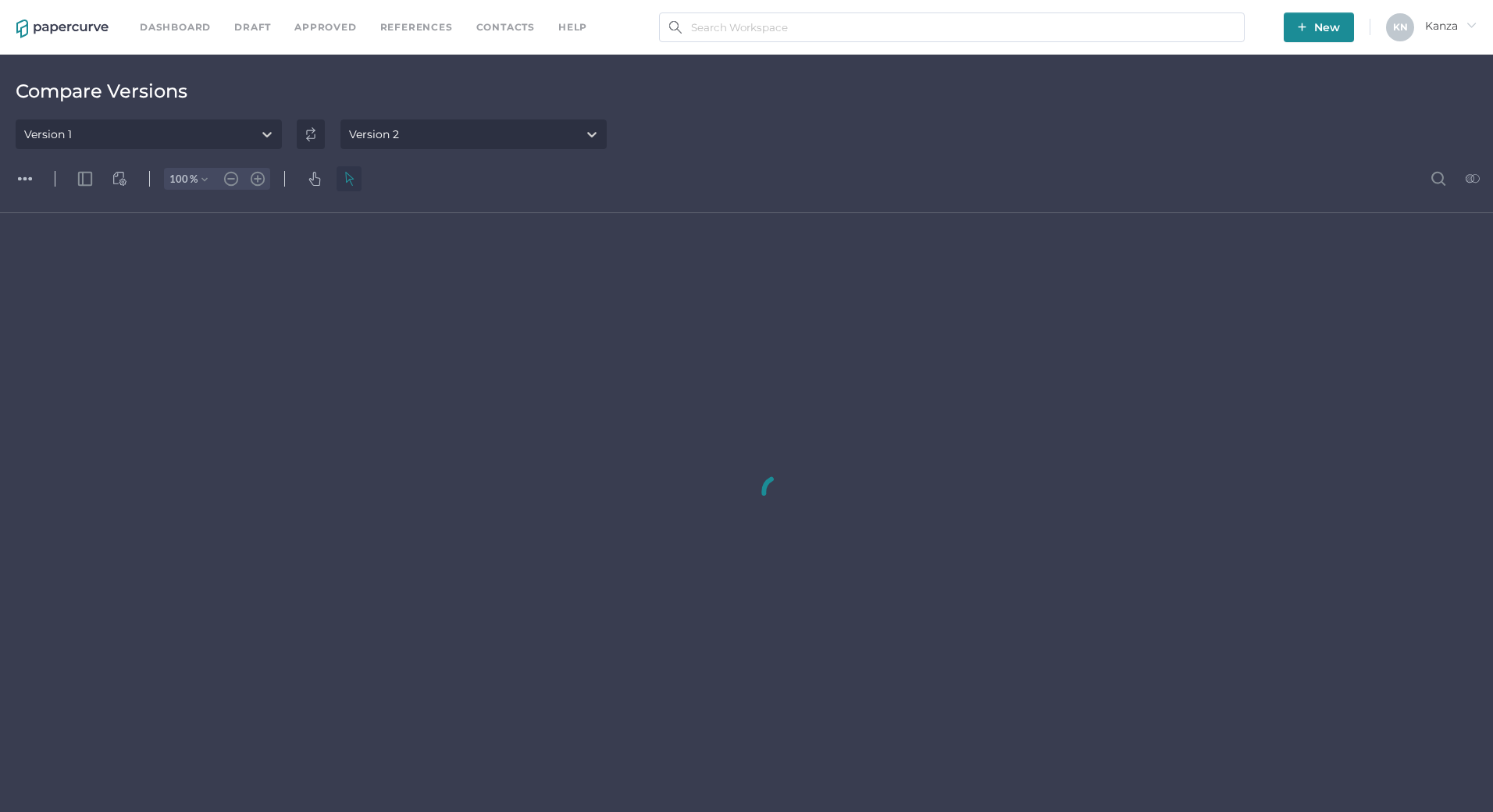
type input "93"
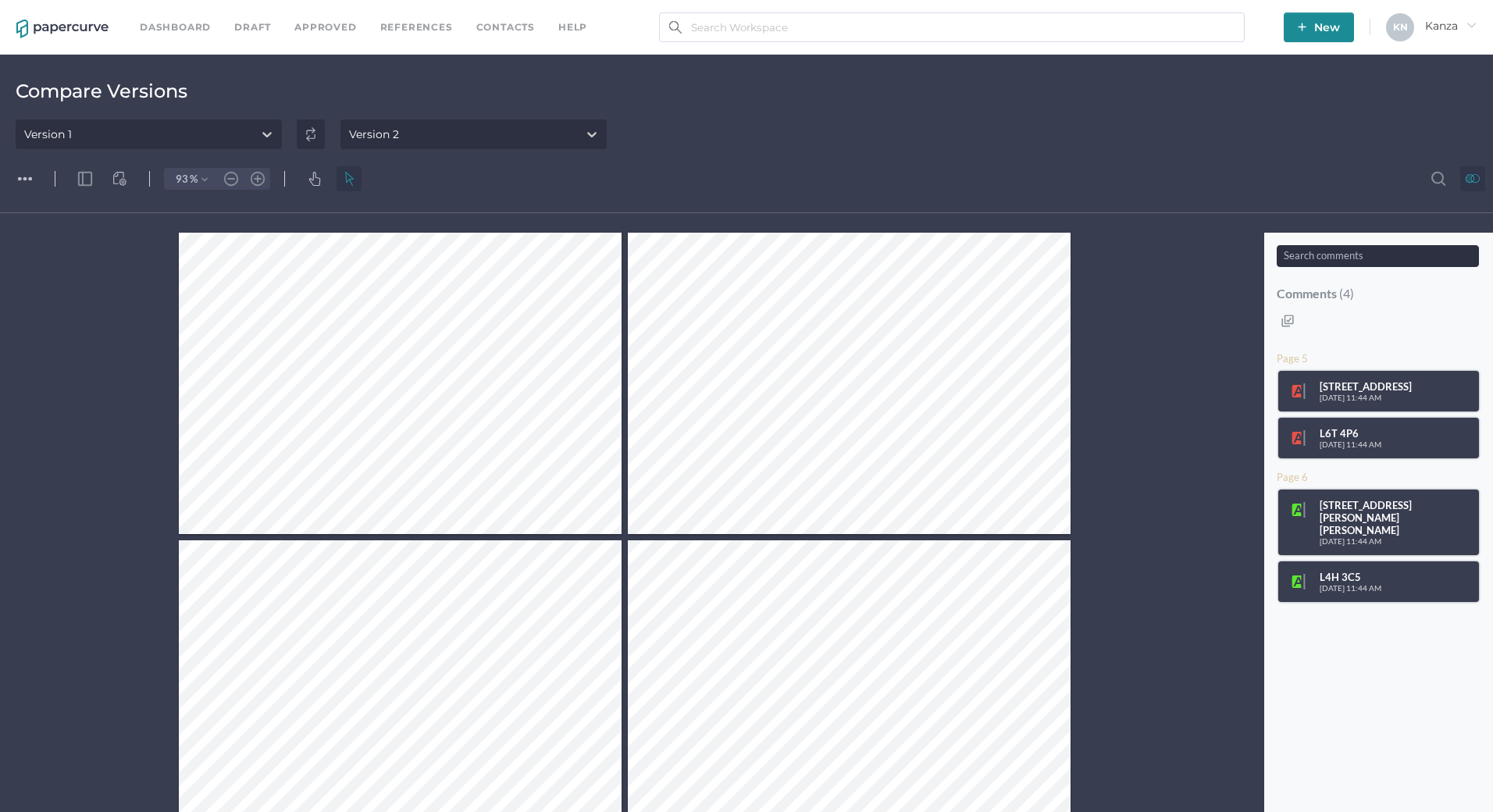
scroll to position [275, 0]
click at [1060, 110] on div "Compare Versions Version 1 Version 2" at bounding box center [746, 110] width 1493 height 110
click at [1353, 393] on div "[DATE] 11:44 AM" at bounding box center [1350, 397] width 61 height 9
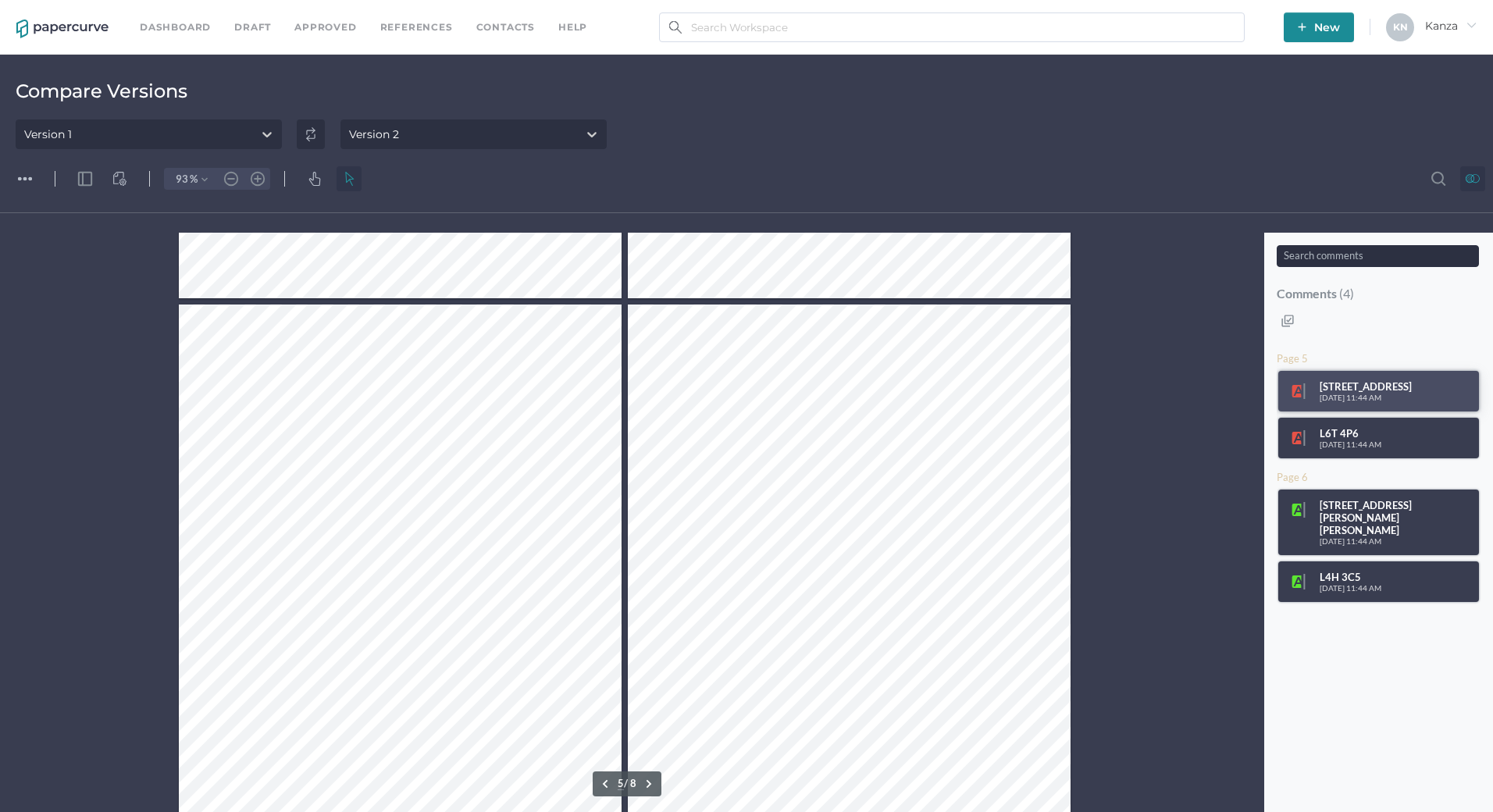
click at [1363, 425] on div ".cls-1{fill:#8c8c8c;} icon - line - tool - highlight L6T 4P6 [DATE] 11:44 AM ic…" at bounding box center [1379, 433] width 201 height 32
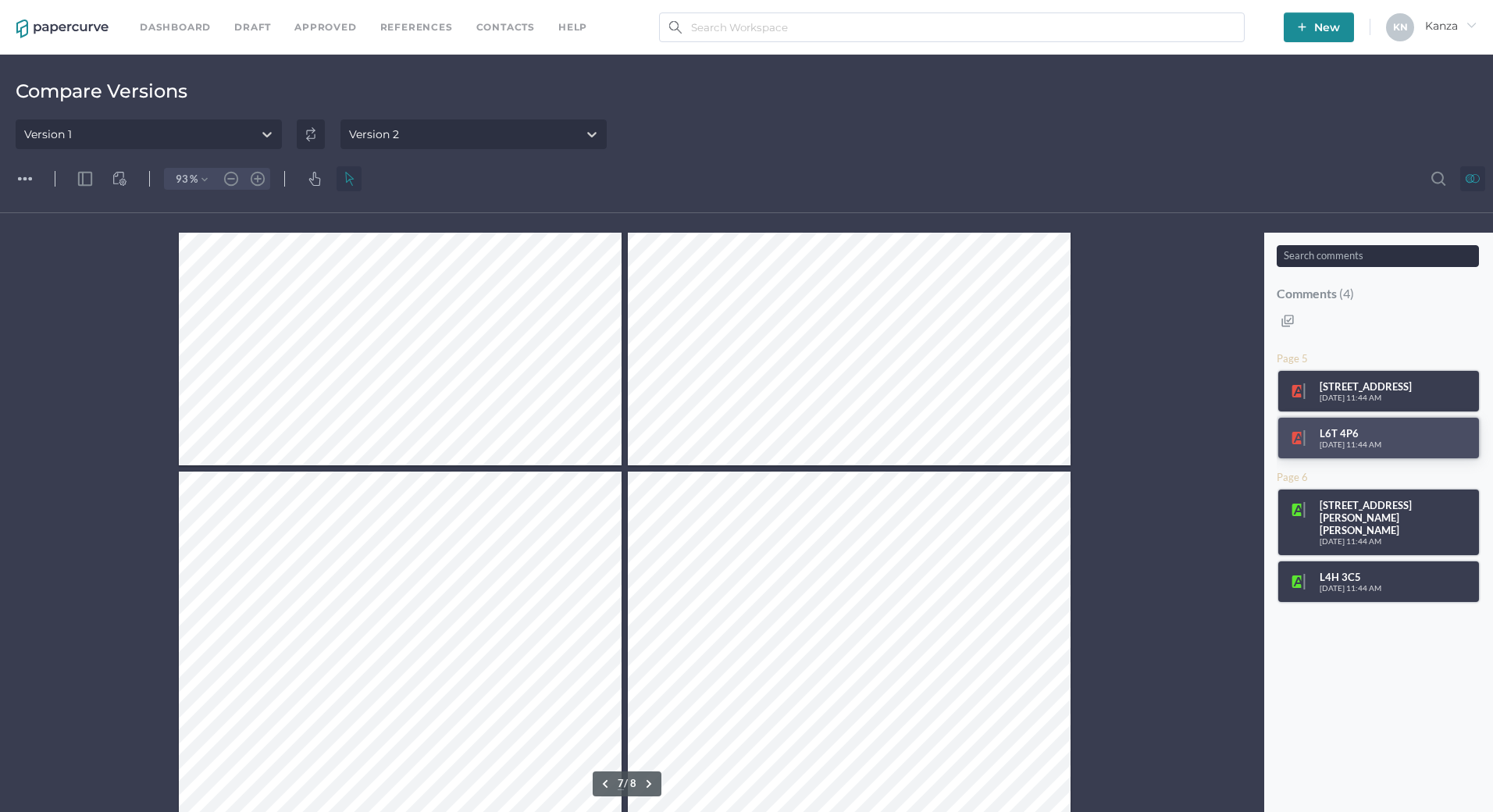
scroll to position [1737, 0]
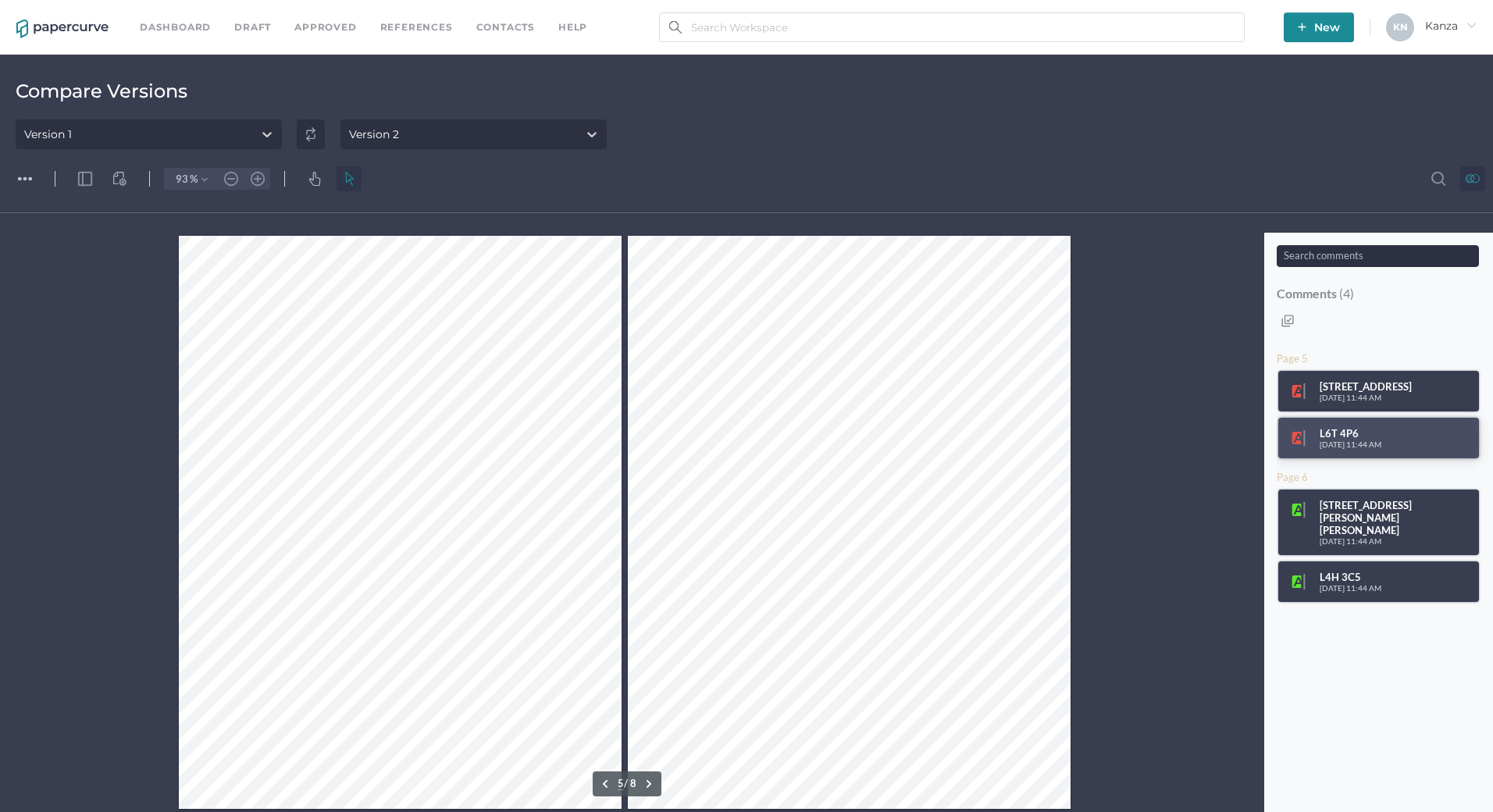
type input "1"
click at [22, 178] on img "Menu" at bounding box center [24, 179] width 14 height 14
click at [83, 365] on div at bounding box center [626, 522] width 1253 height 579
click at [160, 22] on link "Dashboard" at bounding box center [175, 27] width 71 height 17
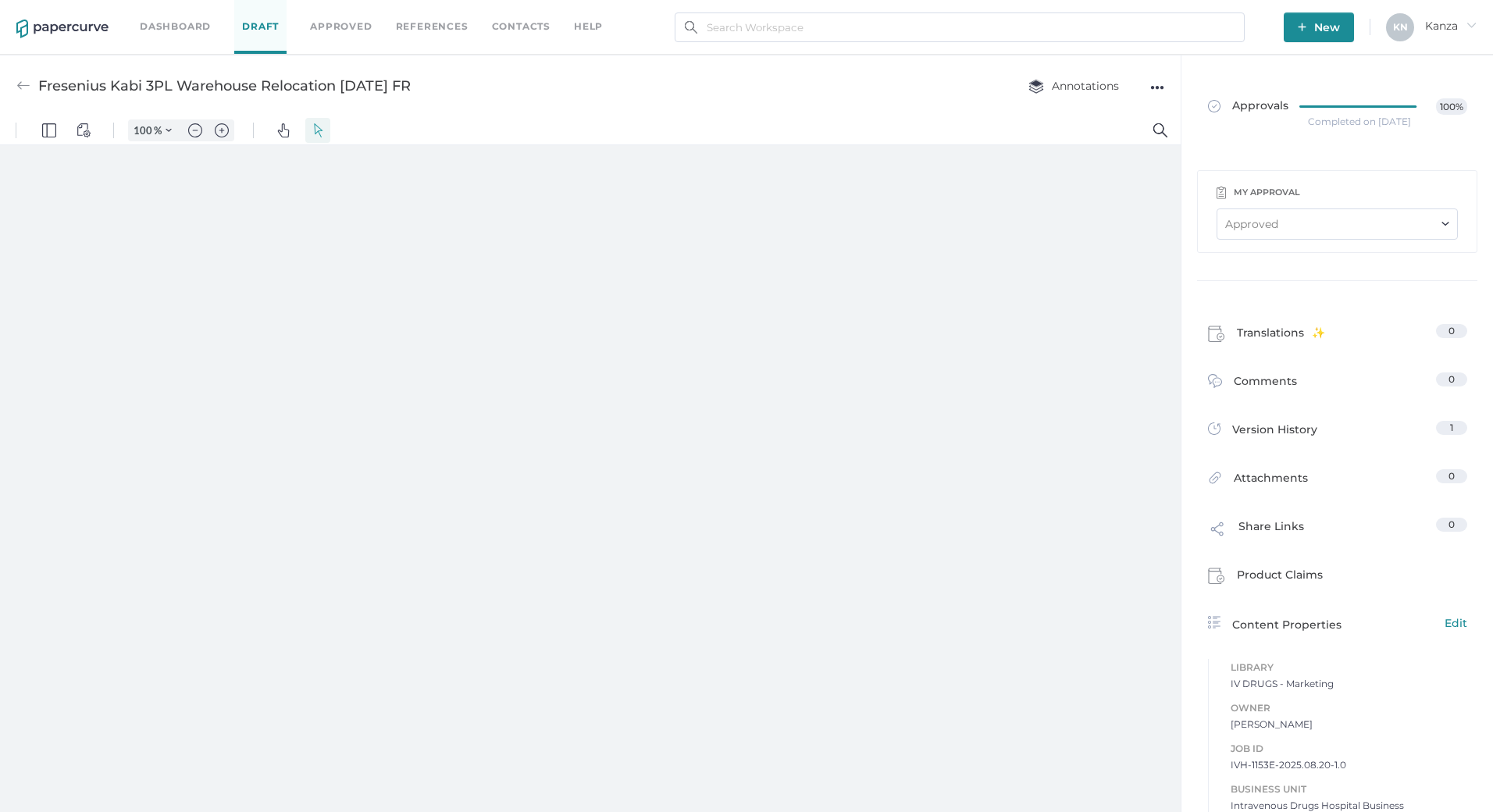
type input "107"
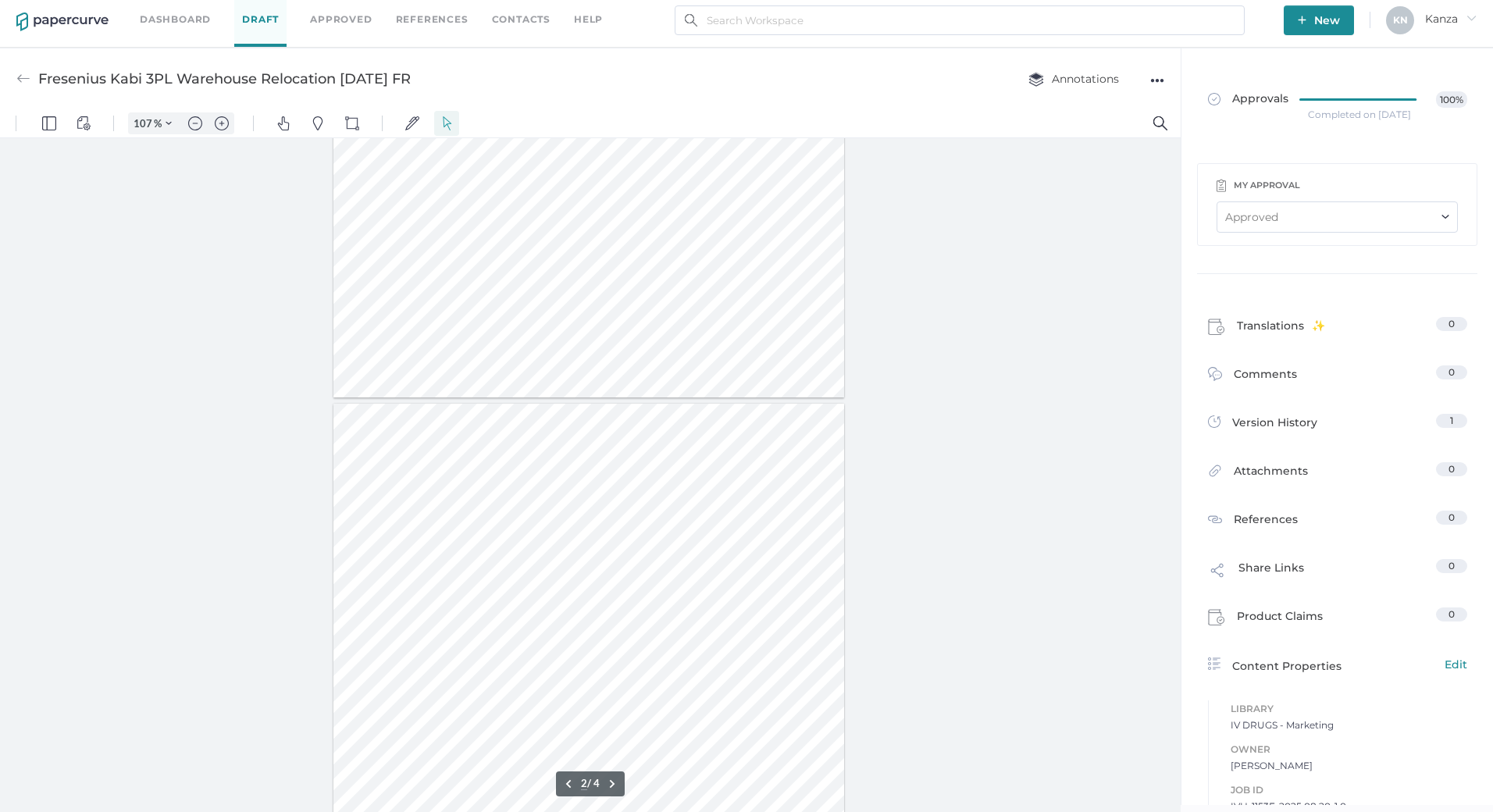
scroll to position [401, 0]
type input "1"
click at [1164, 77] on div "Fresenius Kabi 3PL Warehouse Relocation 08.20.2025 FR Annotations ●●●" at bounding box center [590, 78] width 1180 height 61
click at [1155, 81] on div "●●●" at bounding box center [1156, 81] width 14 height 22
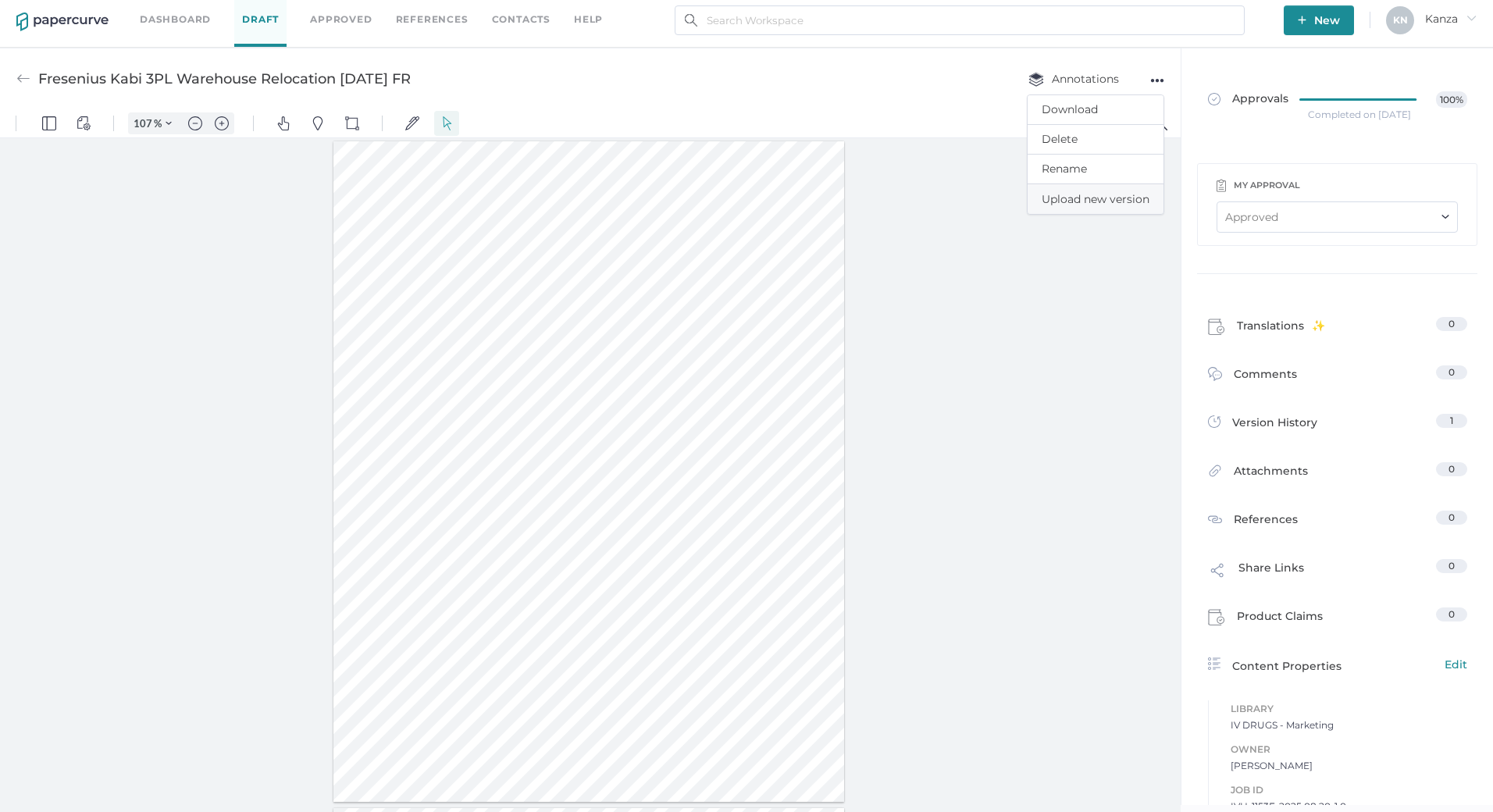
click at [1109, 192] on span "Upload new version" at bounding box center [1096, 199] width 108 height 30
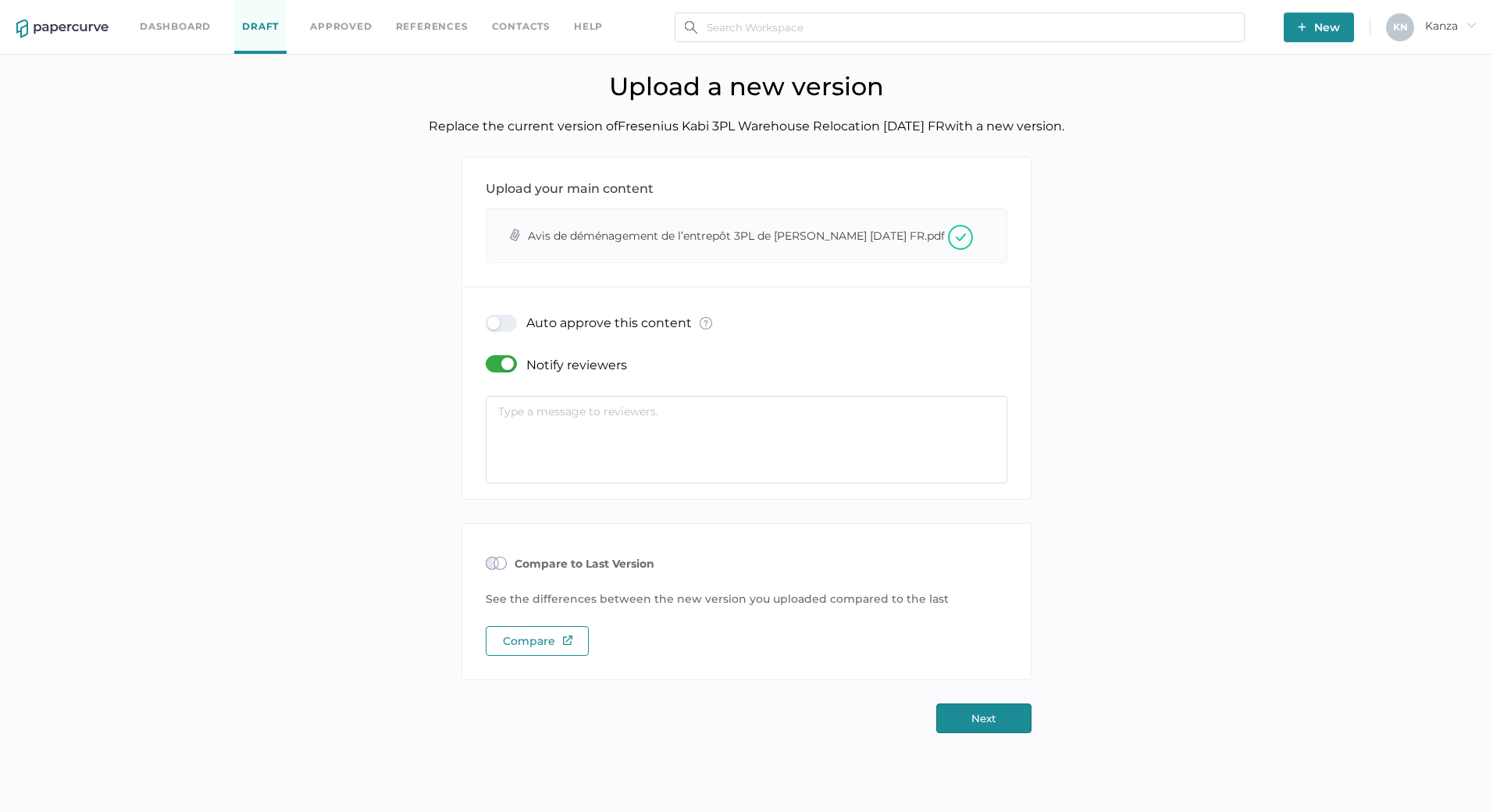
click at [500, 372] on div at bounding box center [506, 364] width 41 height 17
click at [488, 357] on input "checkbox" at bounding box center [488, 357] width 0 height 0
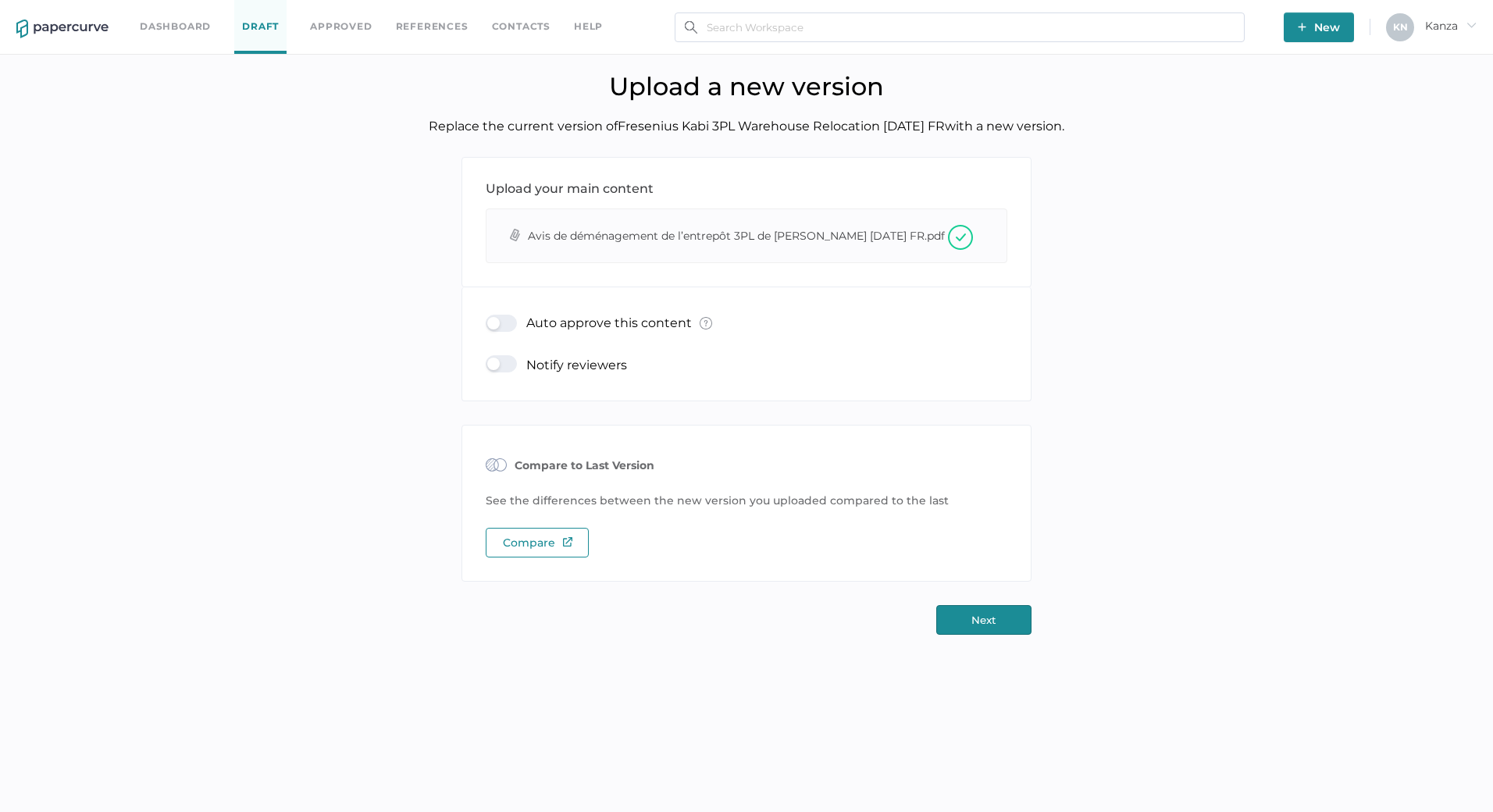
click at [553, 557] on div "Compare" at bounding box center [537, 542] width 103 height 30
click at [509, 332] on div at bounding box center [506, 323] width 41 height 17
click at [488, 317] on input "checkbox" at bounding box center [488, 317] width 0 height 0
type input "kanza.najam@fresenius-kabi.com"
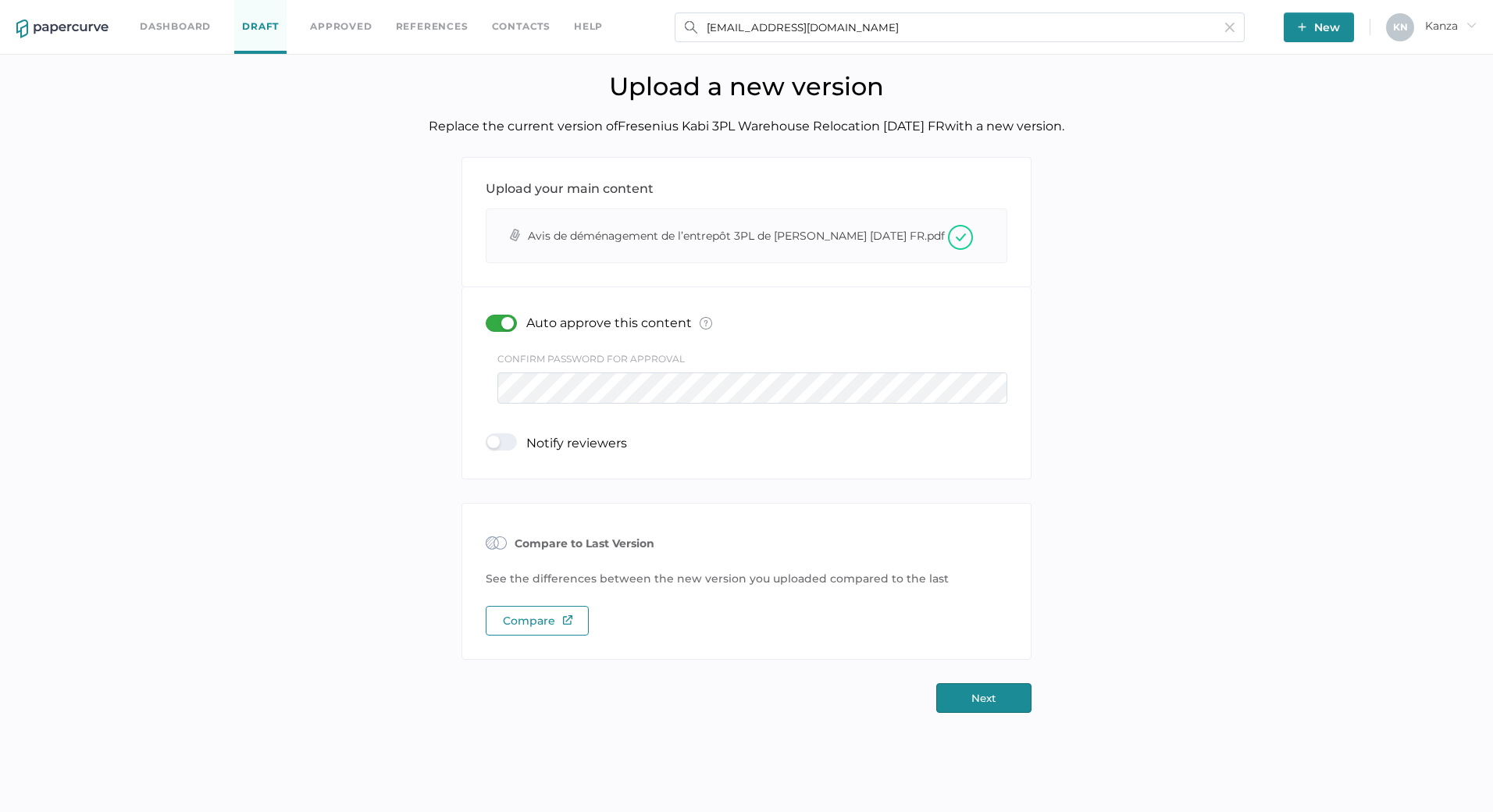
click at [981, 712] on button "Next" at bounding box center [983, 698] width 95 height 30
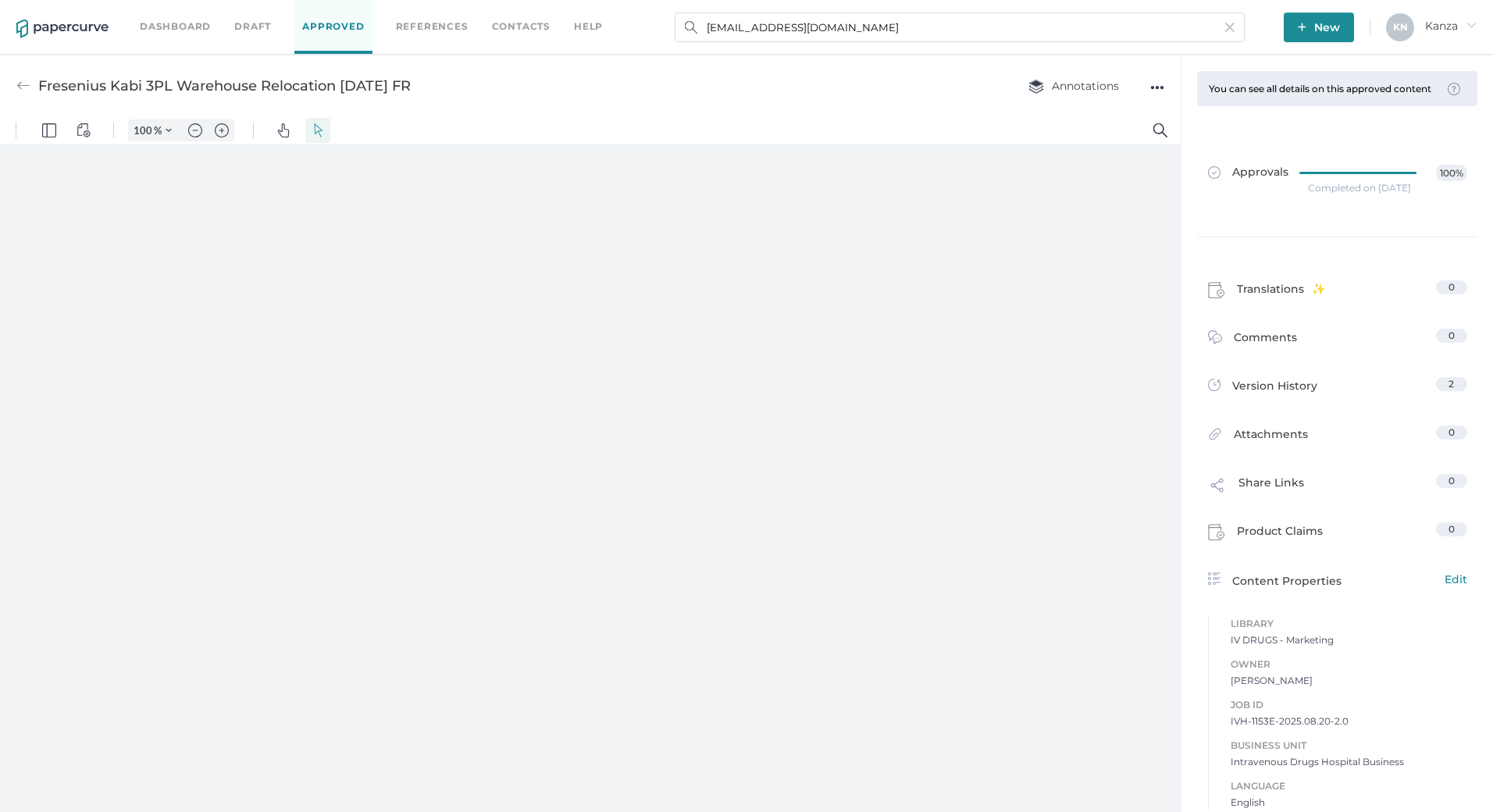
type input "107"
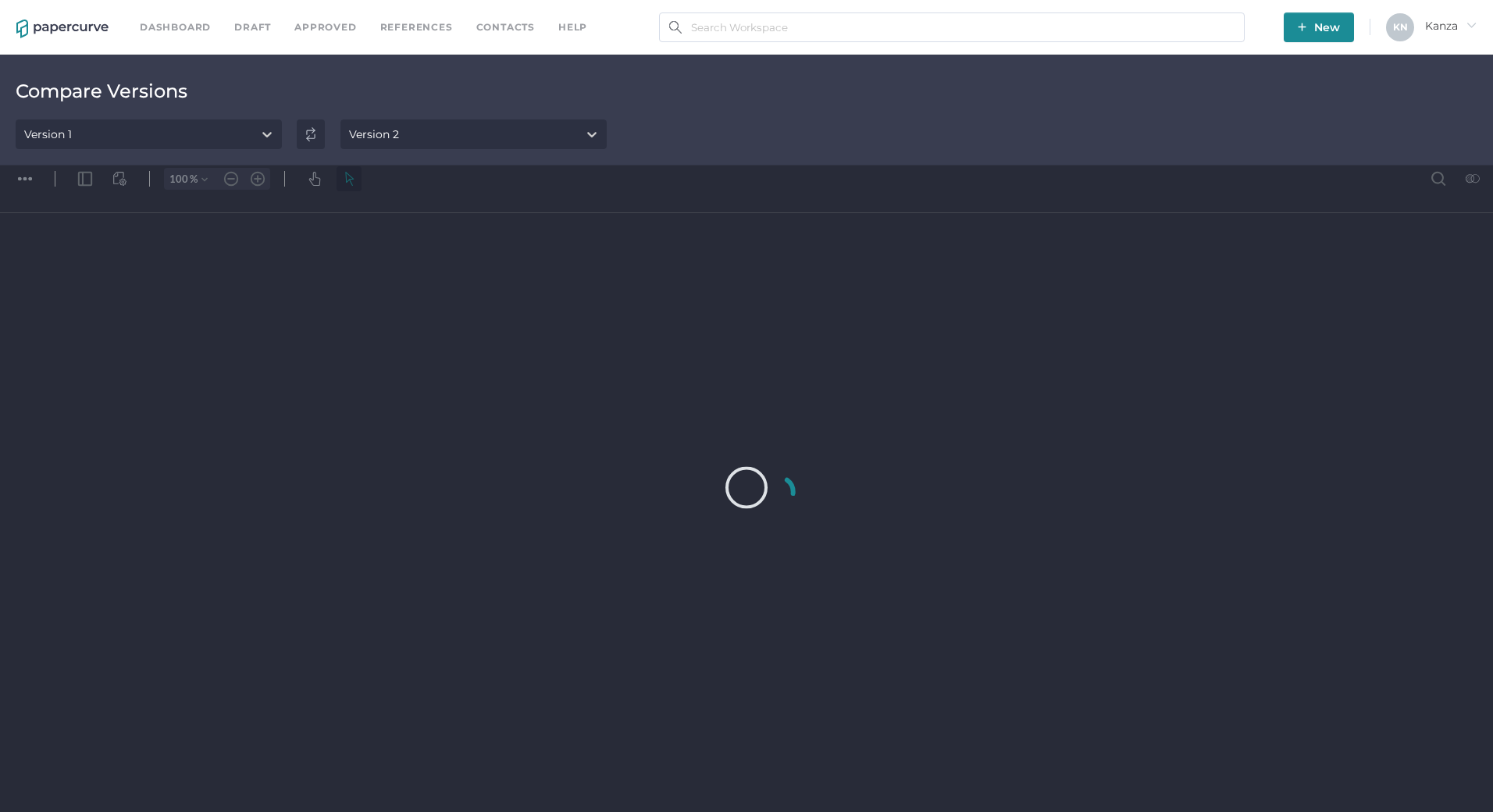
type input "93"
